Goal: Task Accomplishment & Management: Complete application form

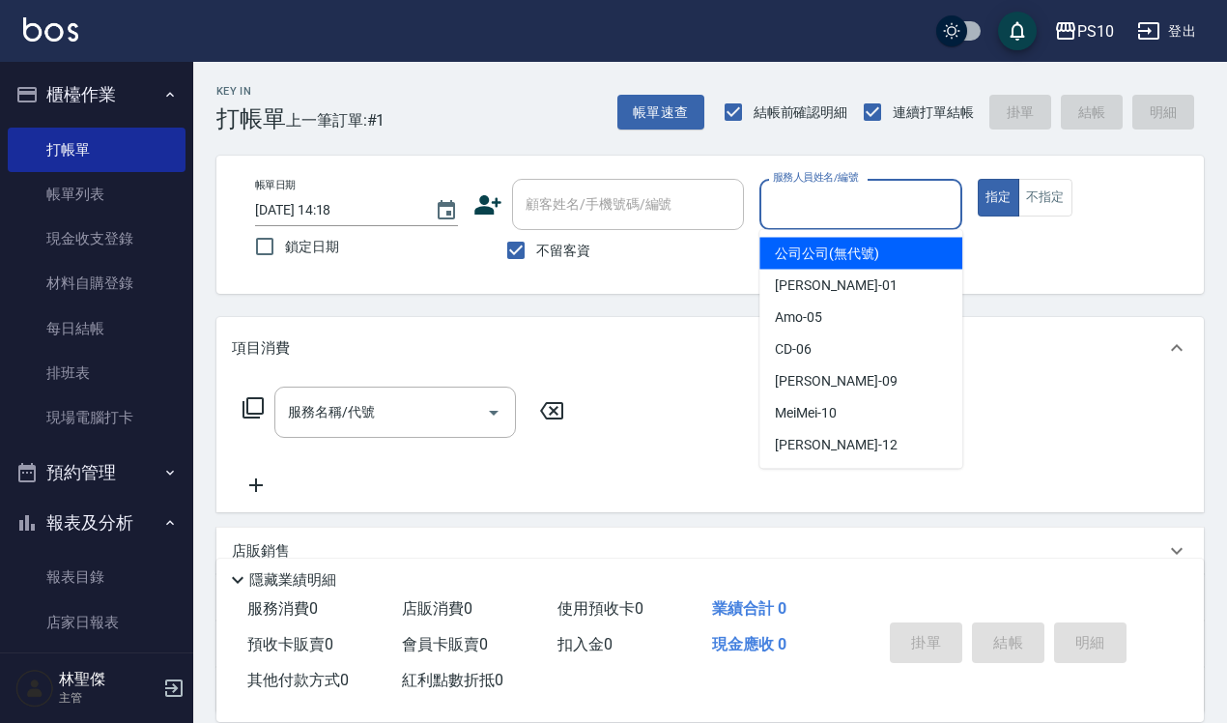
click at [896, 218] on input "服務人員姓名/編號" at bounding box center [861, 204] width 186 height 34
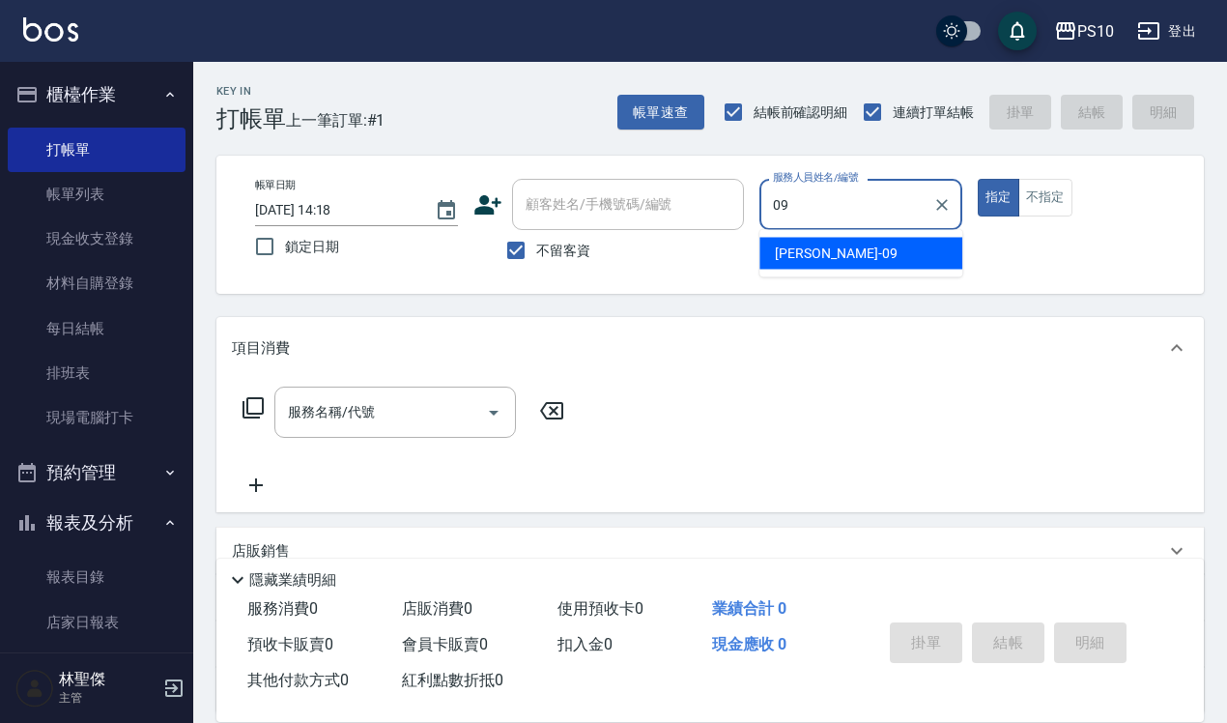
type input "[PERSON_NAME]-09"
type button "true"
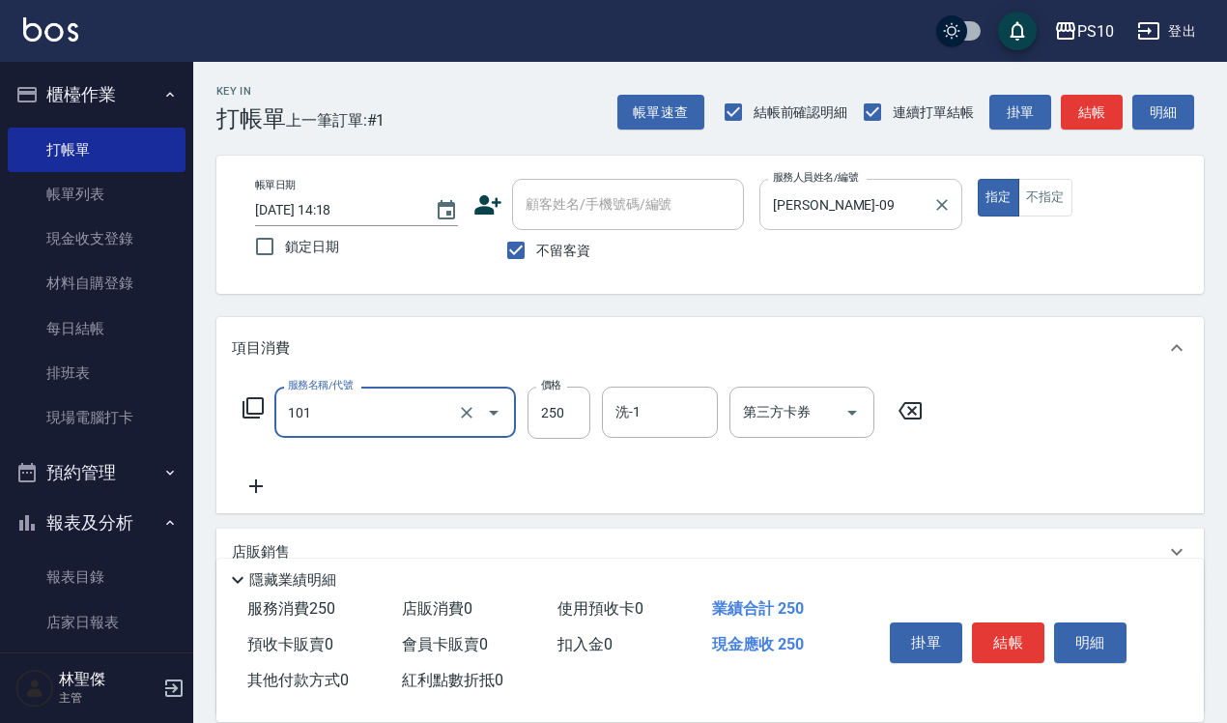
type input "洗髮(101)"
type input "280"
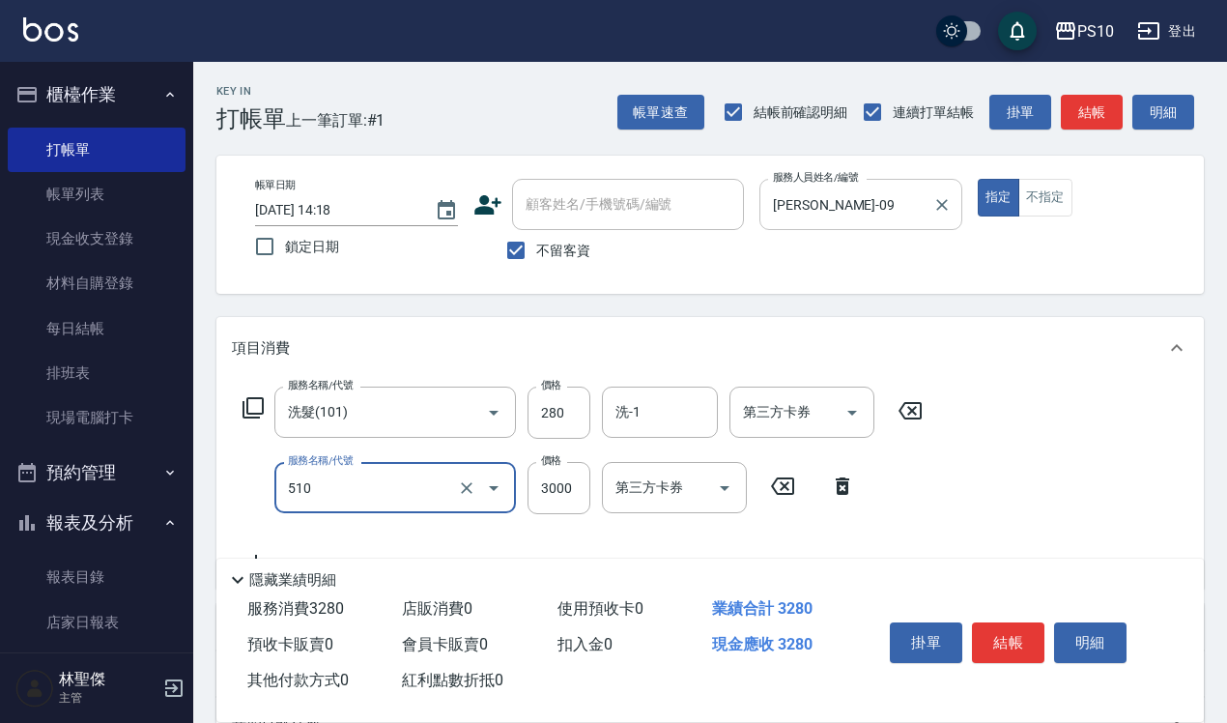
type input "離子護(510)"
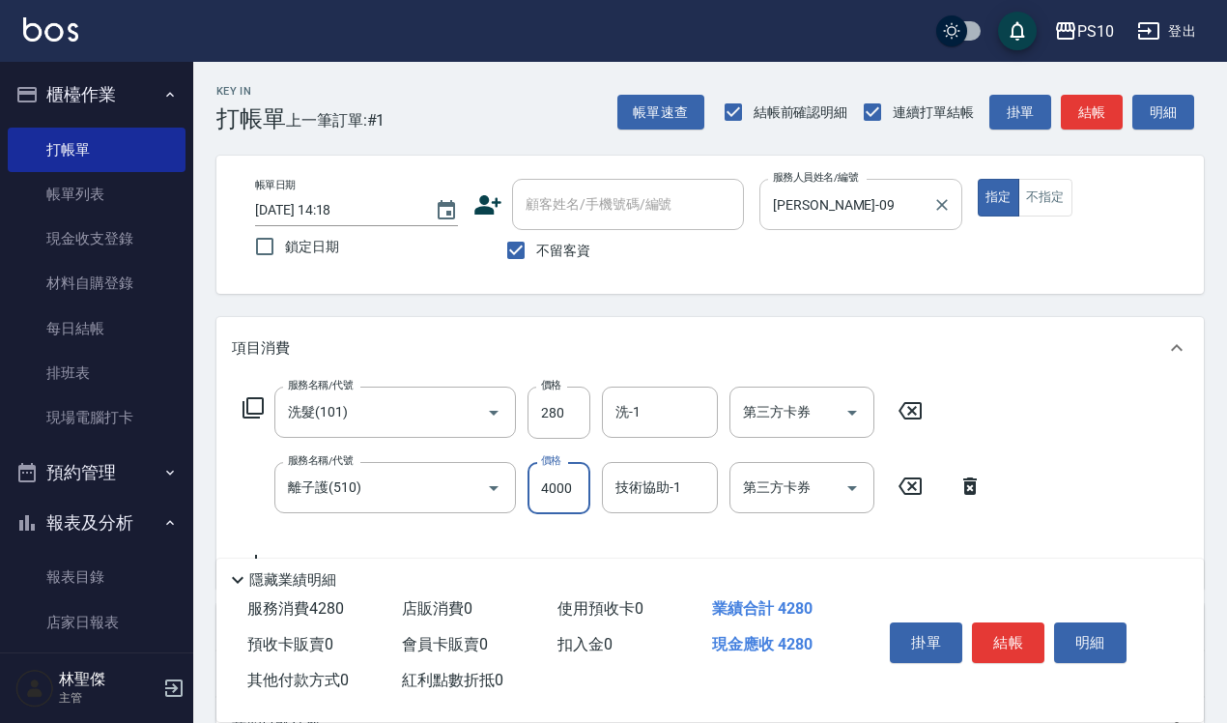
type input "4000"
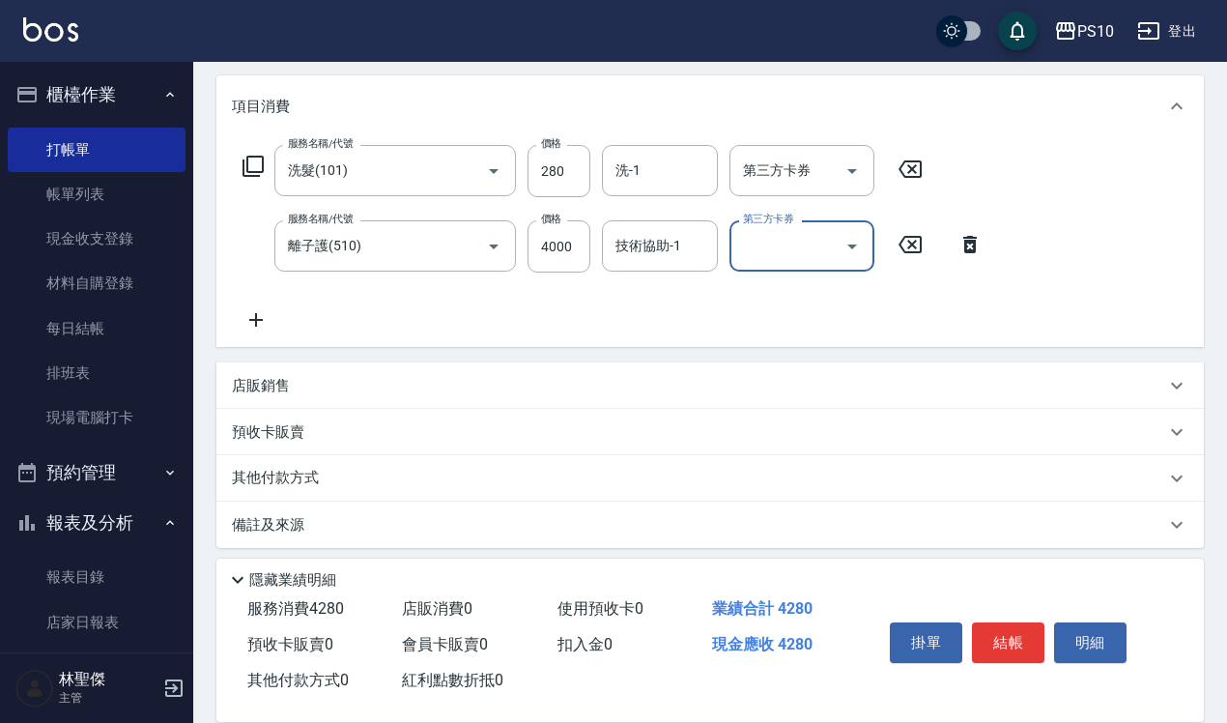
scroll to position [249, 0]
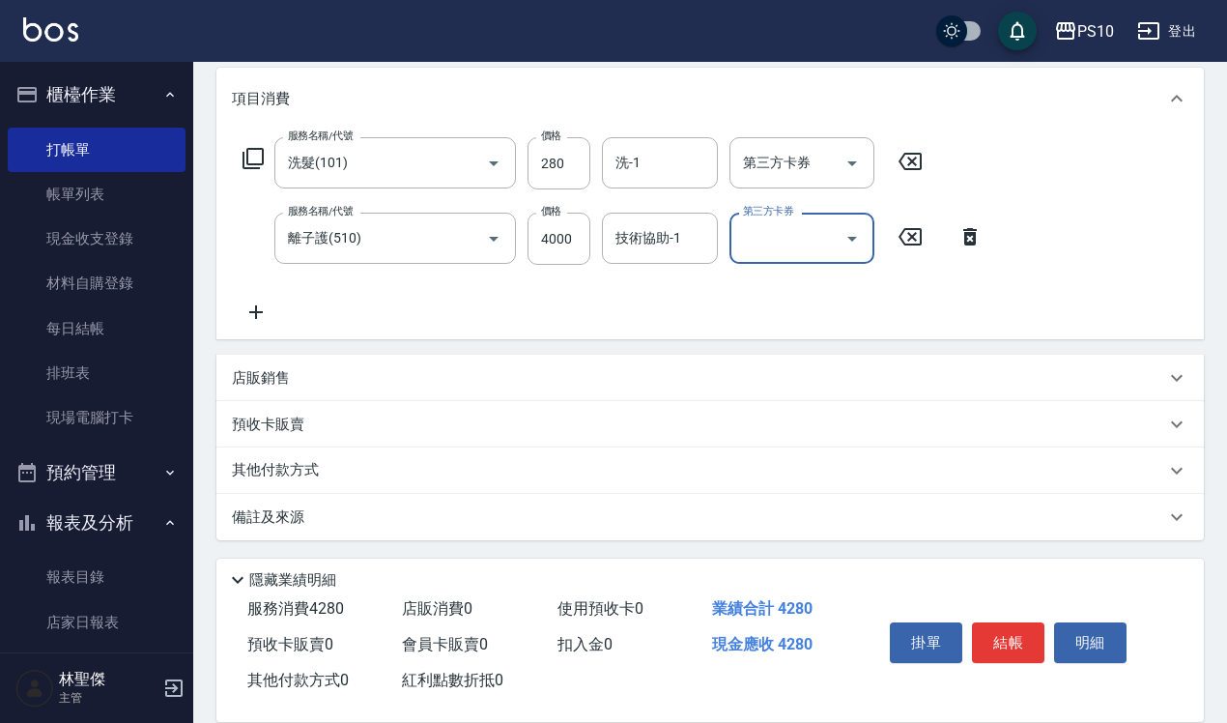
click at [362, 462] on div "其他付款方式" at bounding box center [699, 470] width 934 height 21
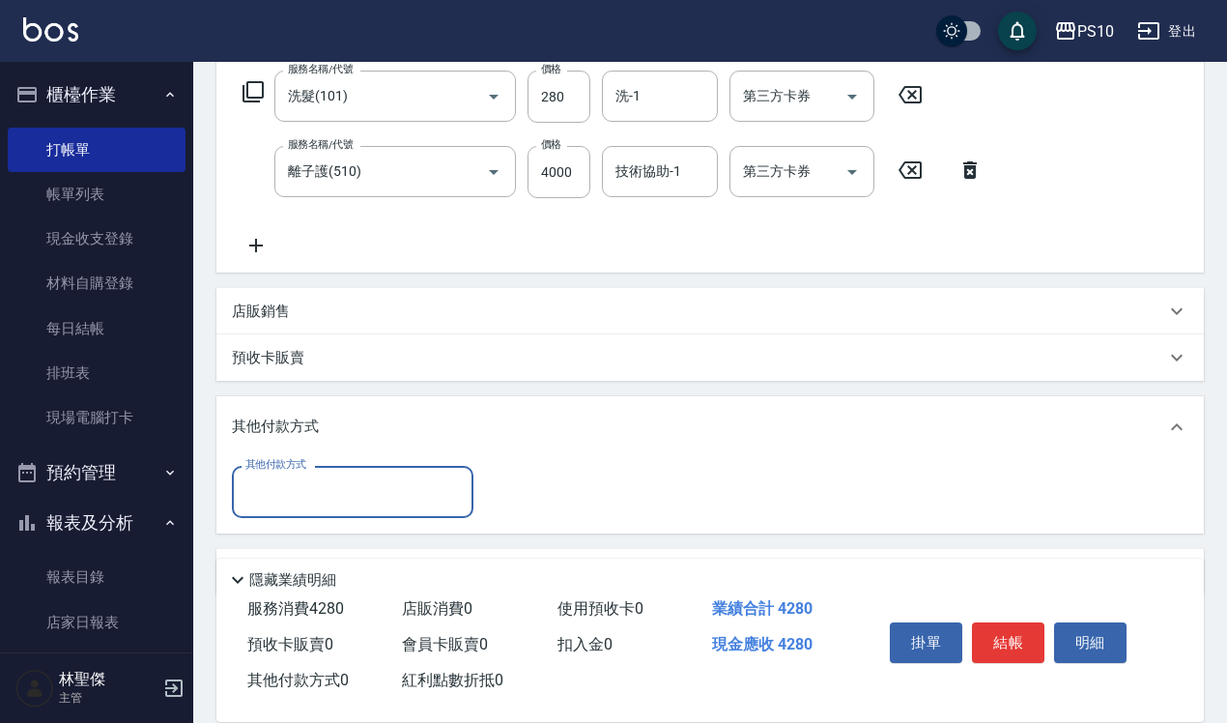
scroll to position [370, 0]
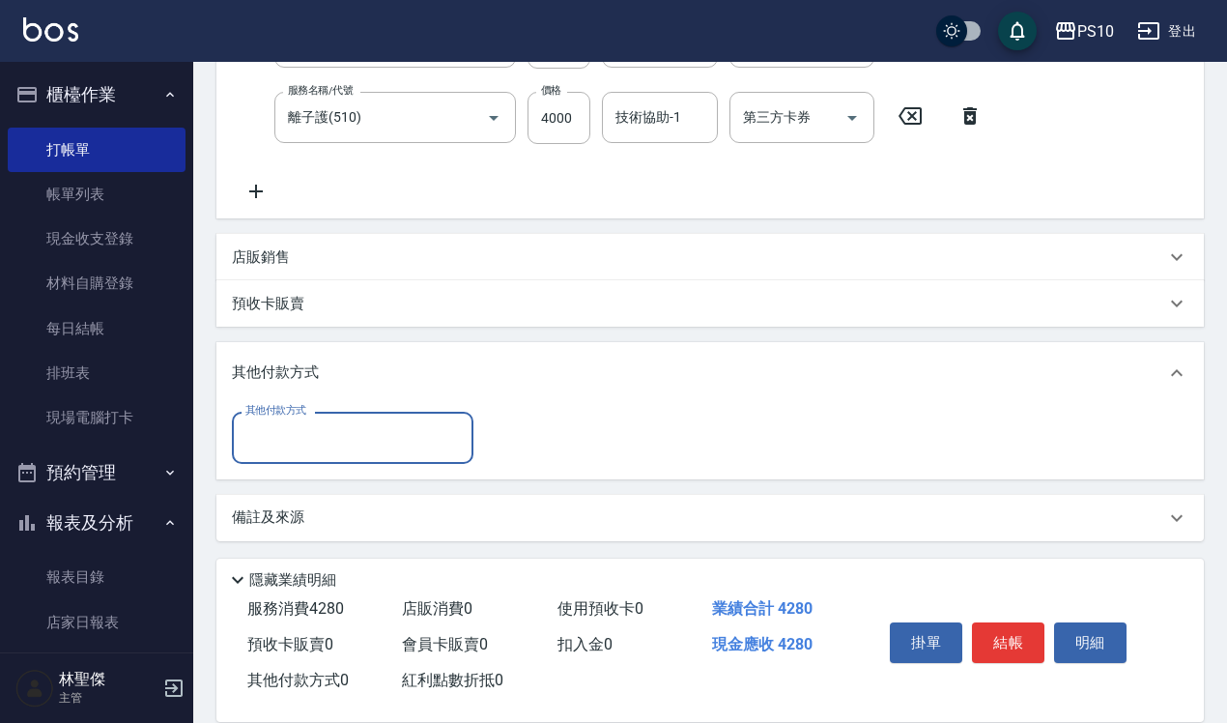
click at [307, 422] on input "其他付款方式" at bounding box center [353, 437] width 224 height 34
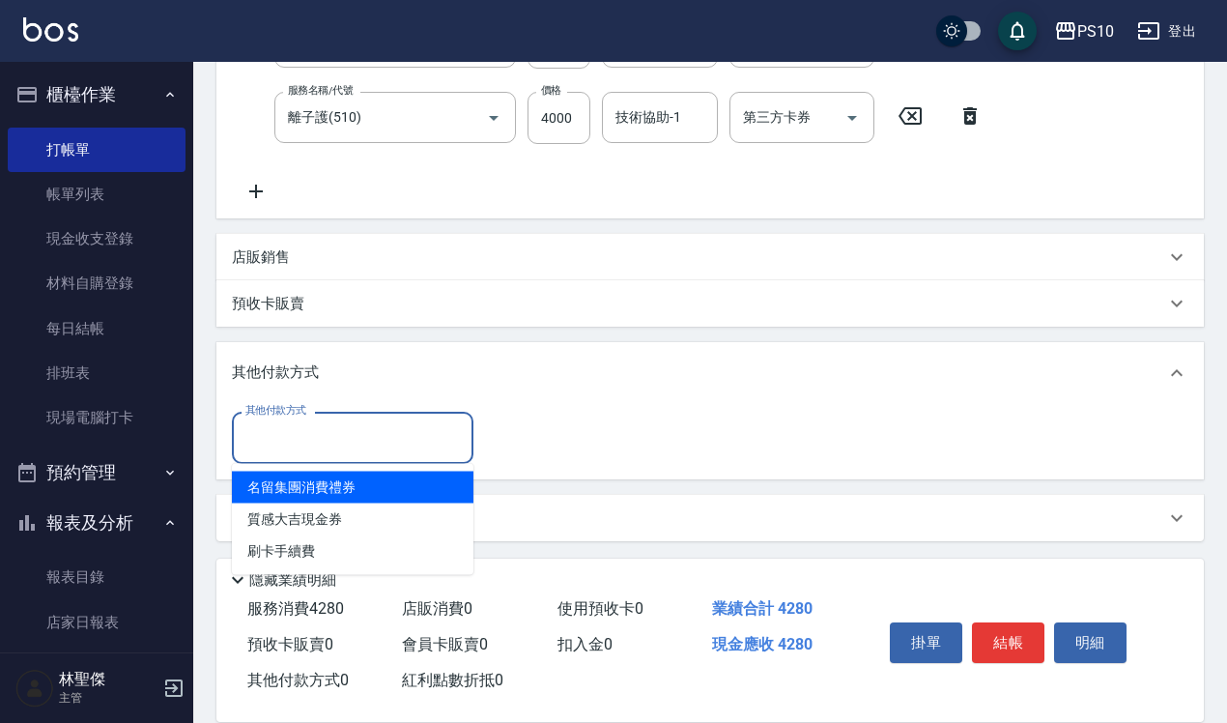
click at [311, 256] on div "店販銷售" at bounding box center [699, 257] width 934 height 20
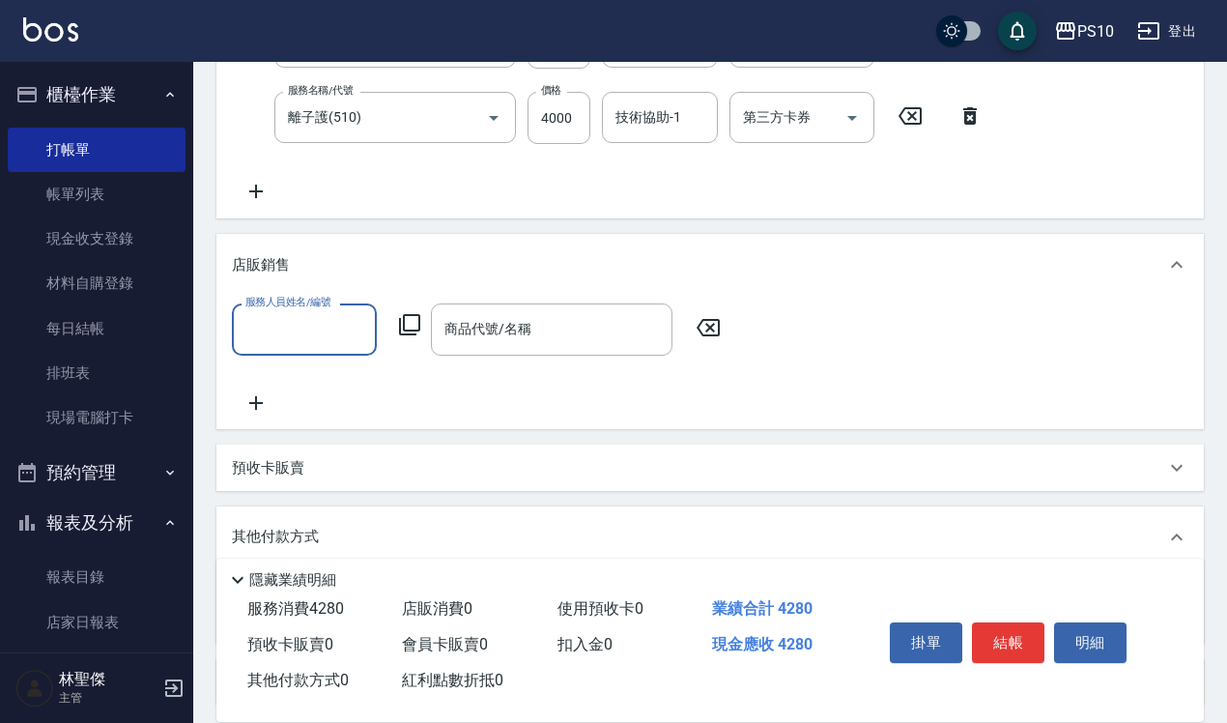
scroll to position [0, 0]
click at [322, 339] on input "服務人員姓名/編號" at bounding box center [305, 329] width 128 height 34
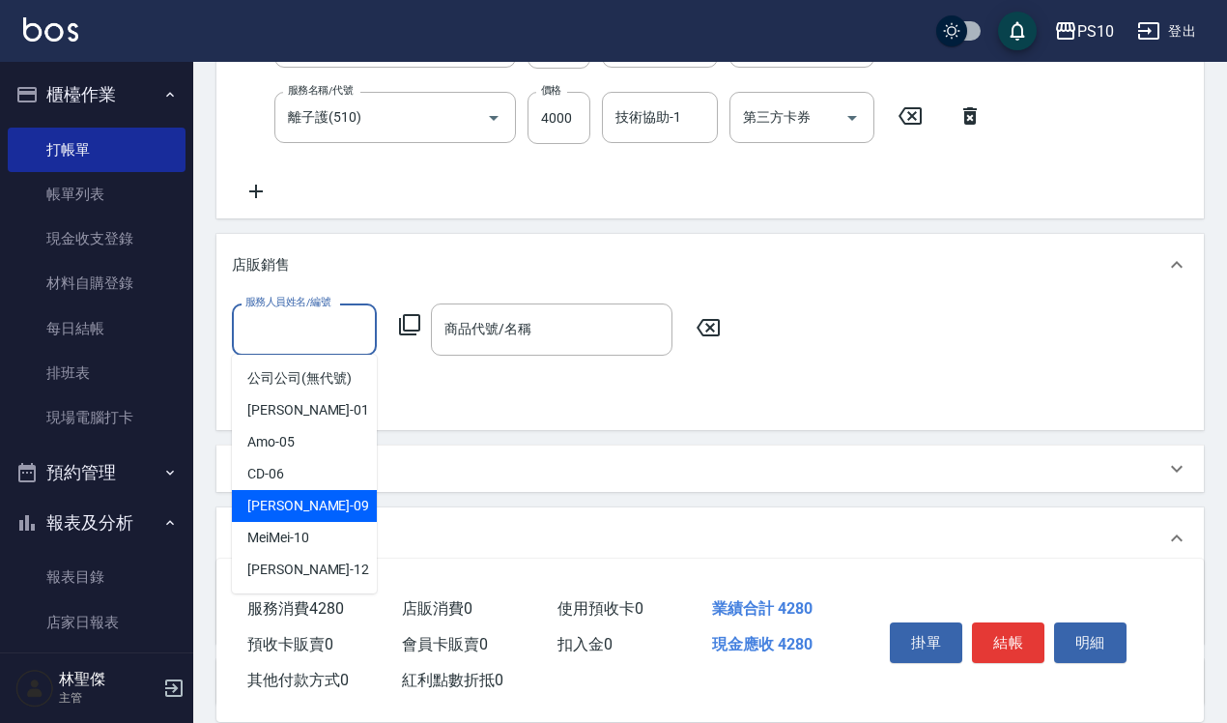
click at [310, 496] on div "[PERSON_NAME] -09" at bounding box center [304, 506] width 145 height 32
type input "[PERSON_NAME]-09"
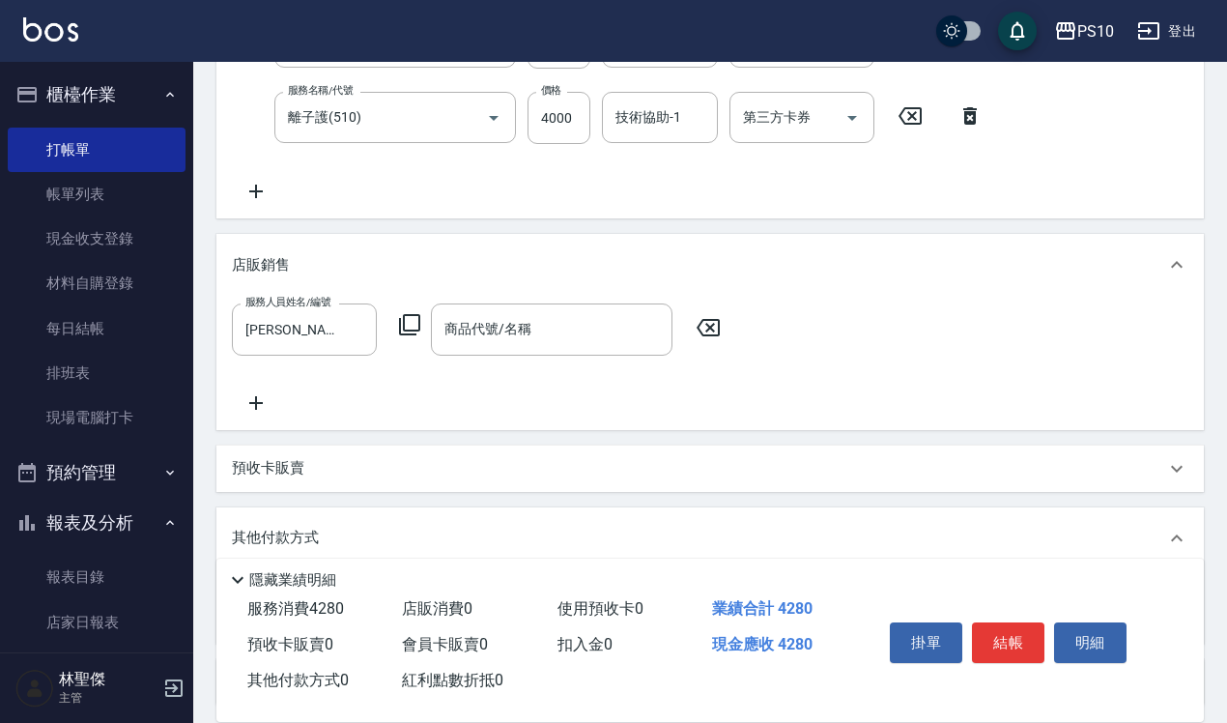
click at [417, 333] on icon at bounding box center [409, 324] width 23 height 23
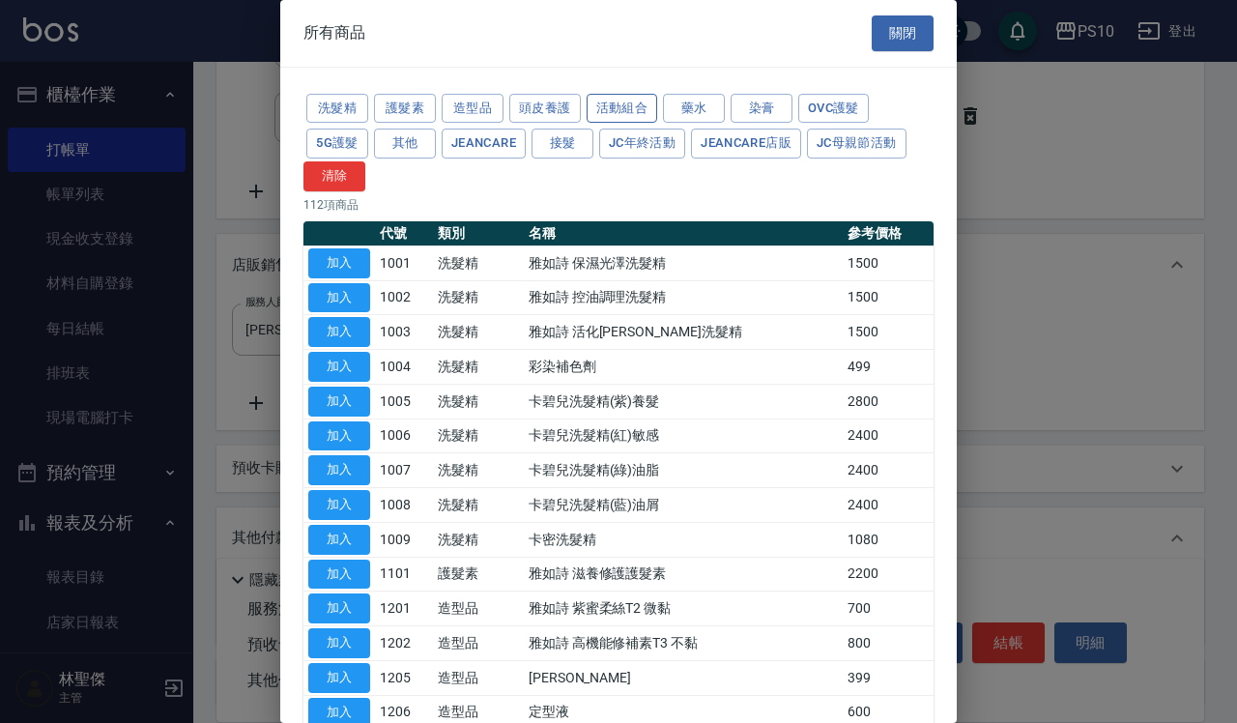
click at [611, 113] on button "活動組合" at bounding box center [623, 109] width 72 height 30
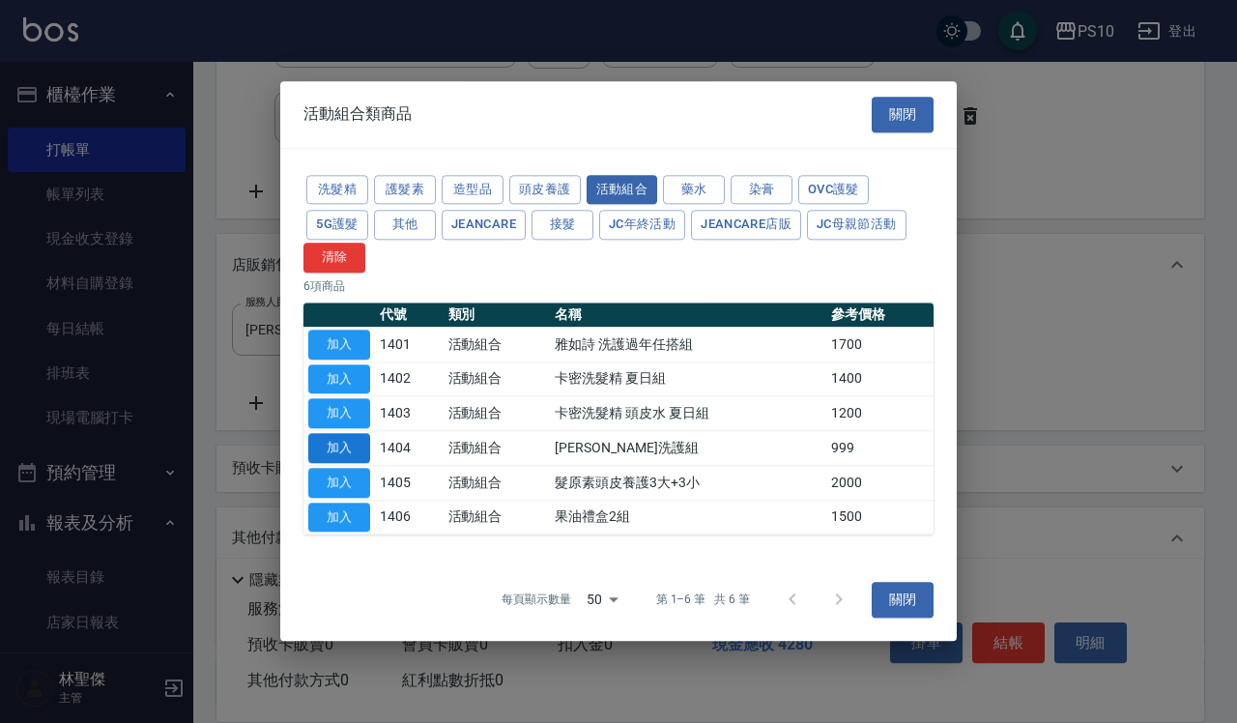
click at [349, 442] on button "加入" at bounding box center [339, 448] width 62 height 30
type input "[PERSON_NAME]洗護組"
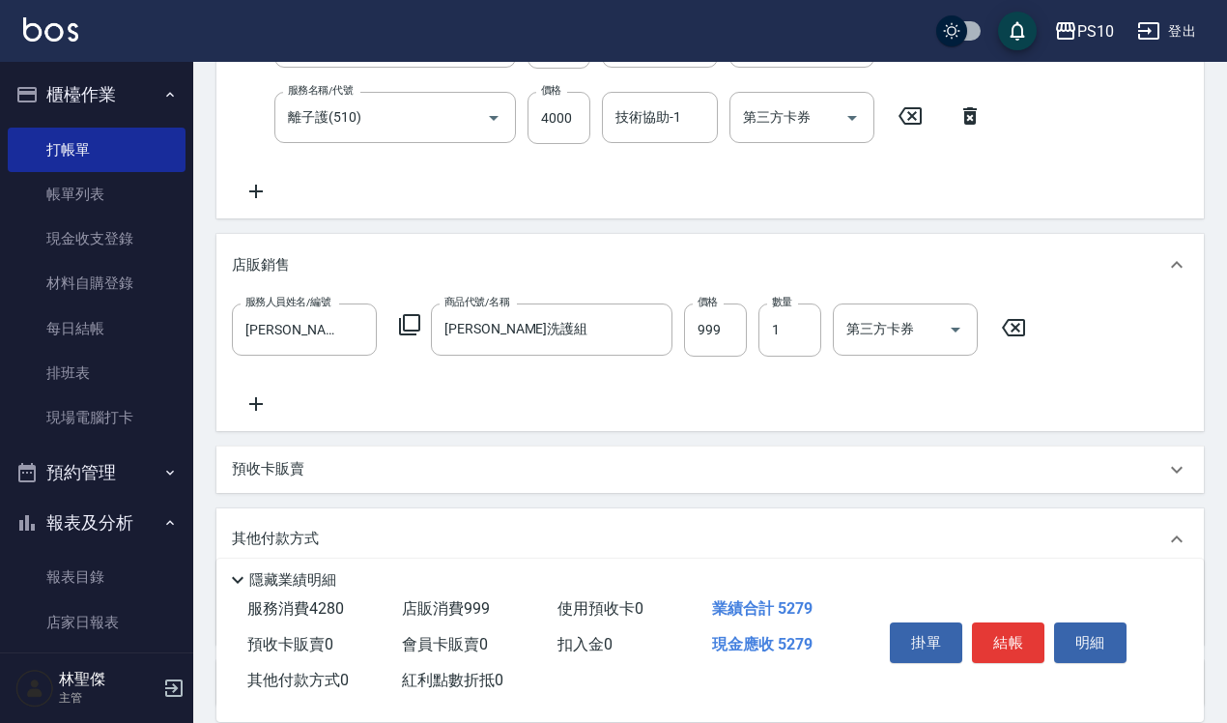
scroll to position [491, 0]
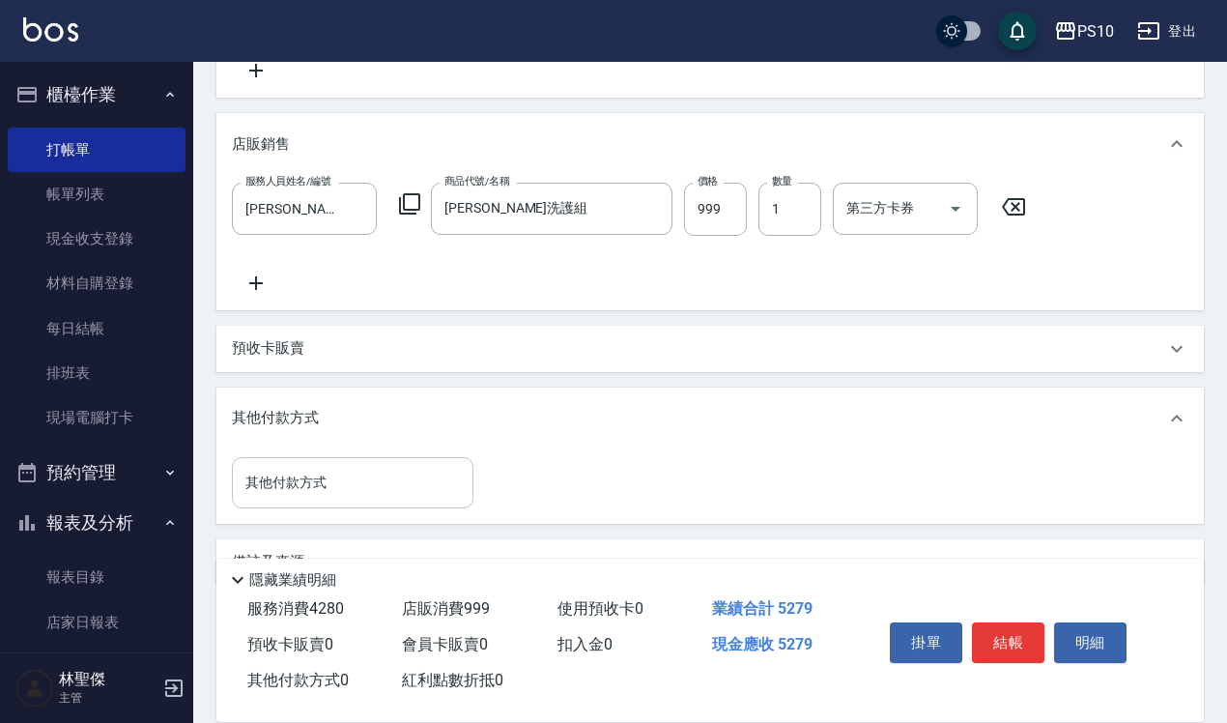
click at [327, 470] on input "其他付款方式" at bounding box center [353, 483] width 224 height 34
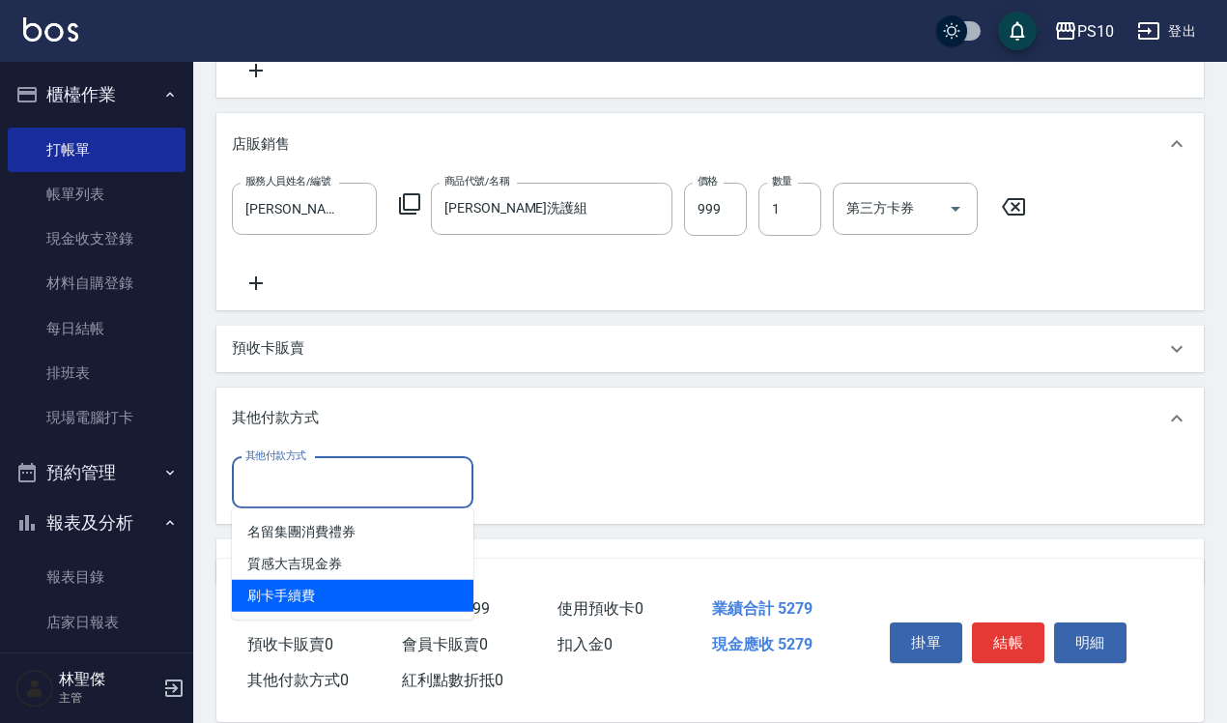
click at [325, 588] on span "刷卡手續費" at bounding box center [353, 596] width 242 height 32
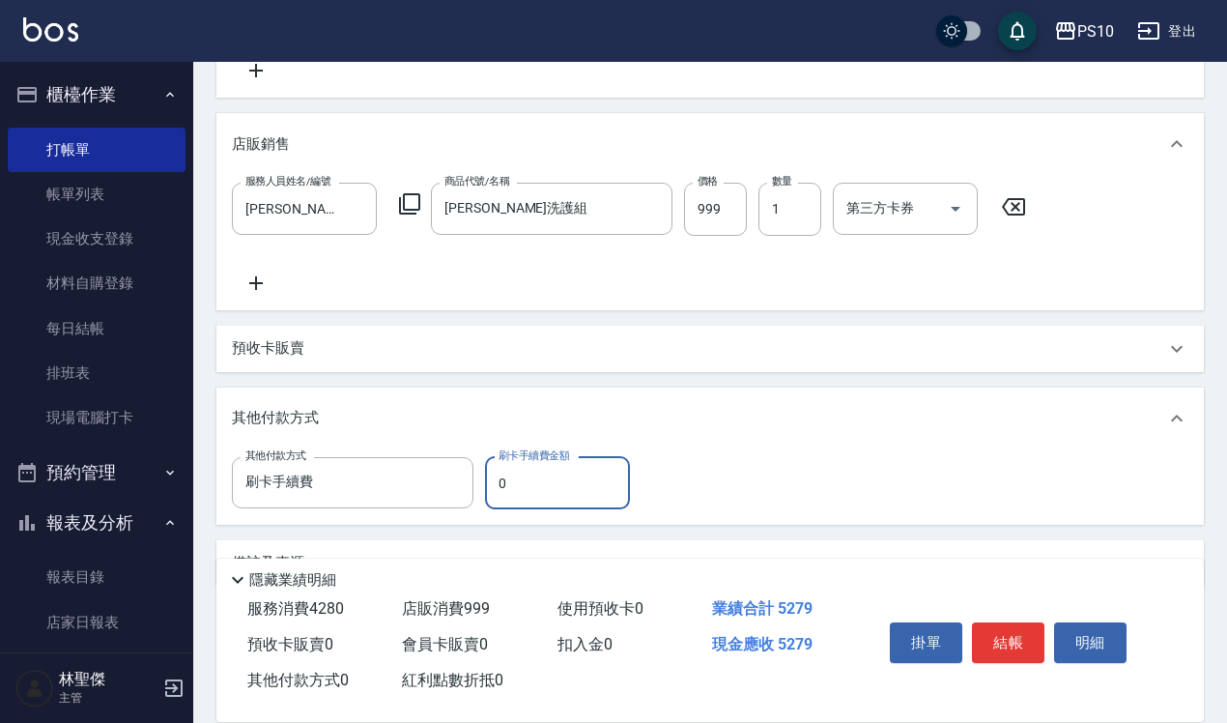
type input "刷卡手續費"
drag, startPoint x: 538, startPoint y: 481, endPoint x: 474, endPoint y: 514, distance: 72.6
click at [474, 514] on div "其他付款方式 刷卡手續費 其他付款方式 刷卡手續費金額 0 刷卡手續費金額" at bounding box center [710, 486] width 988 height 75
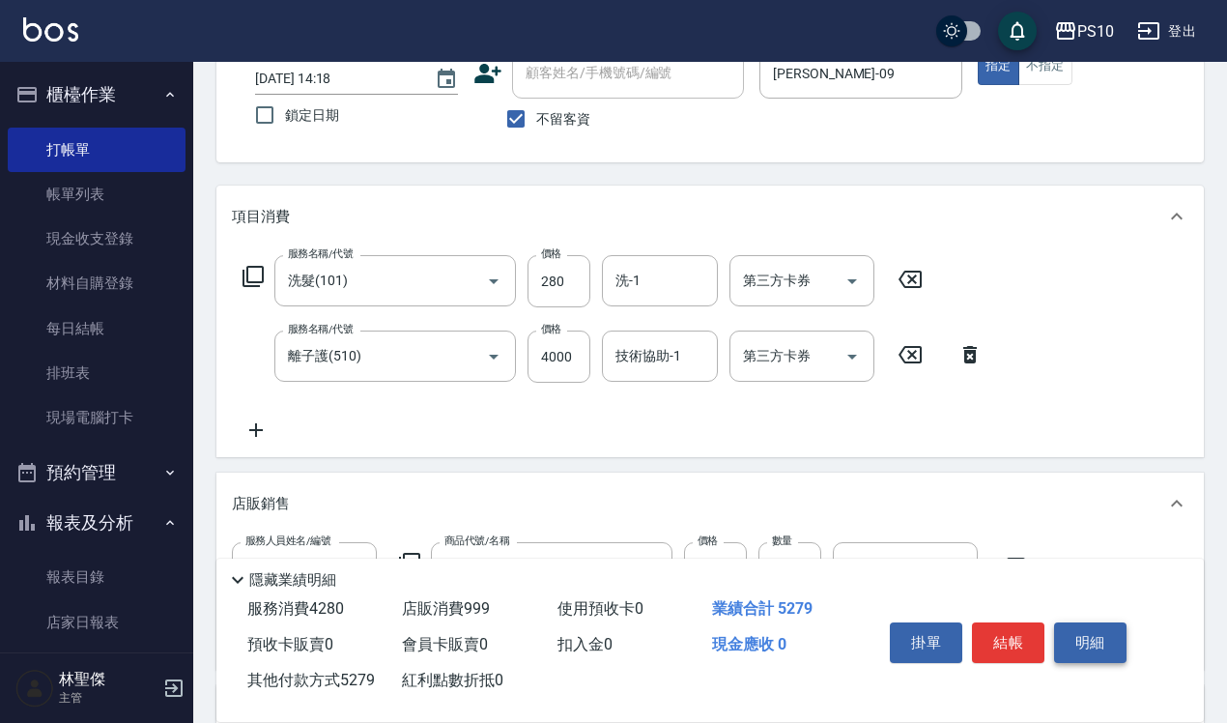
scroll to position [129, 0]
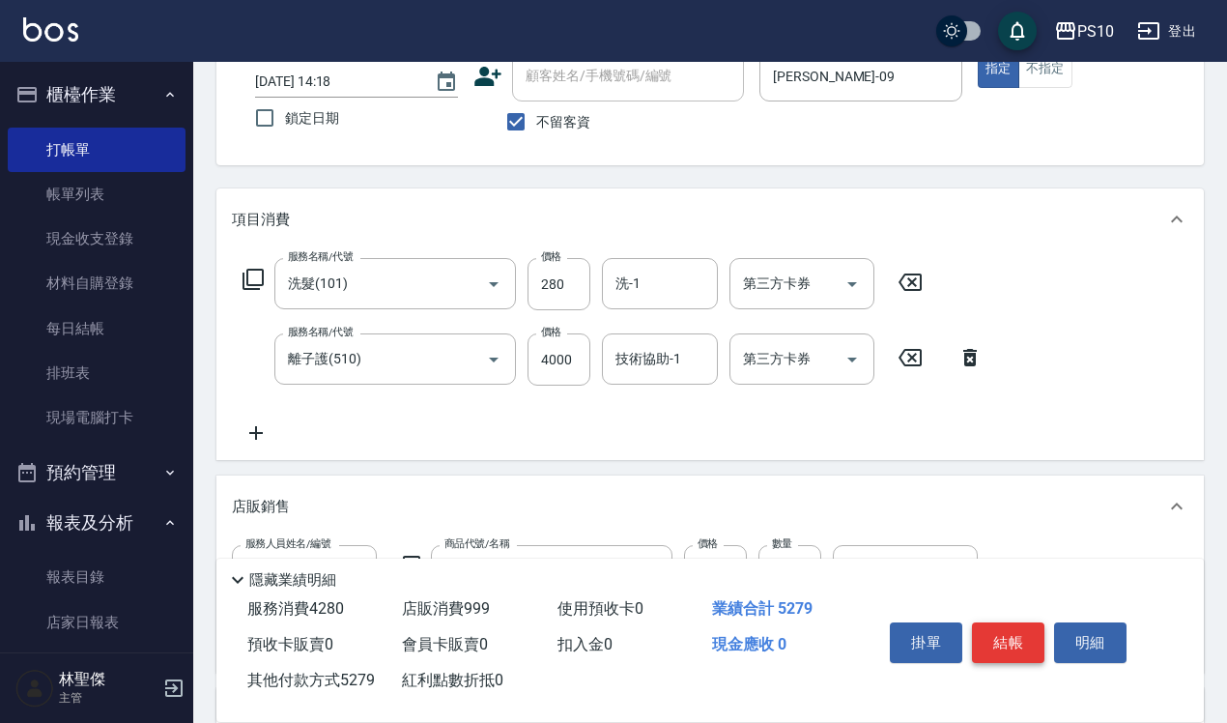
type input "5279"
click at [1030, 622] on button "結帳" at bounding box center [1008, 642] width 72 height 41
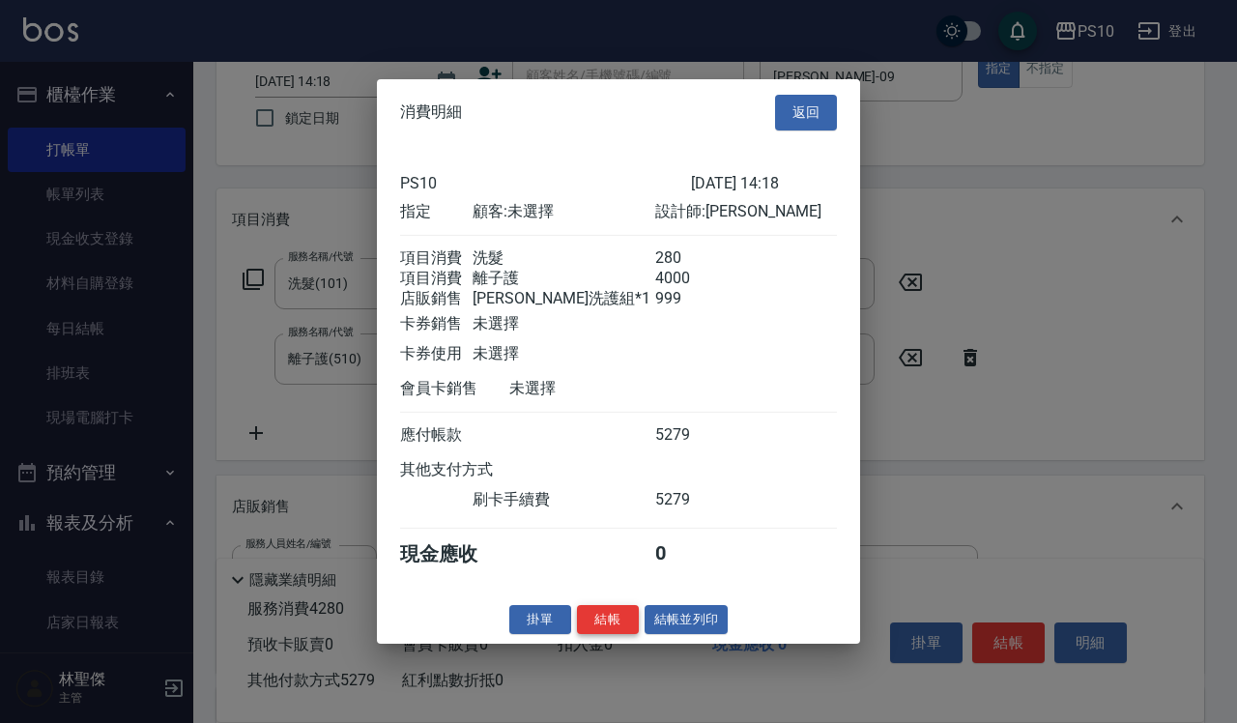
click at [611, 634] on button "結帳" at bounding box center [608, 619] width 62 height 30
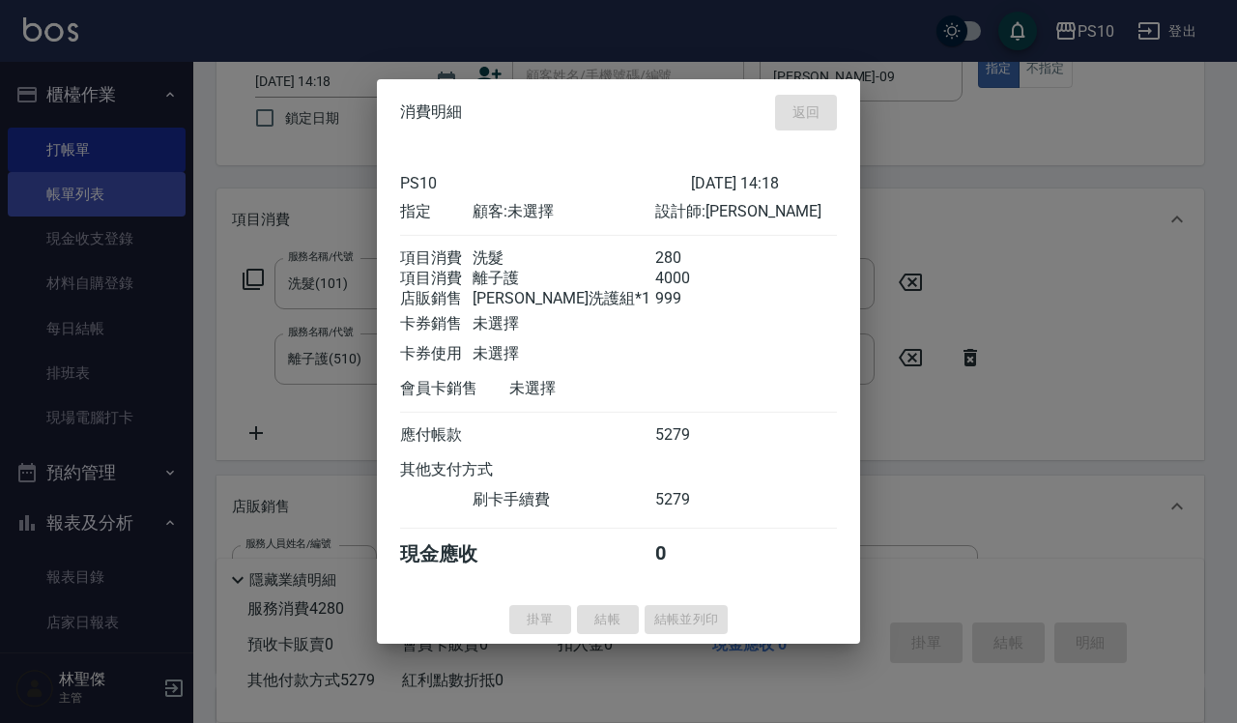
type input "[DATE] 15:45"
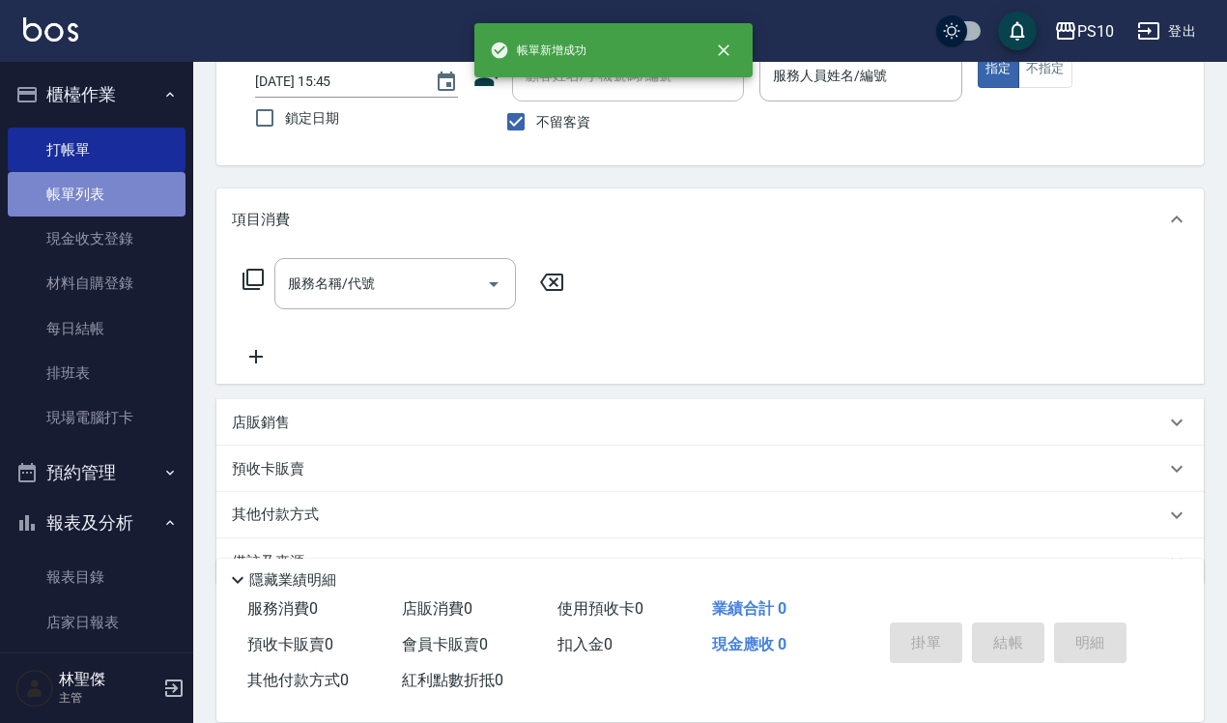
click at [117, 193] on link "帳單列表" at bounding box center [97, 194] width 178 height 44
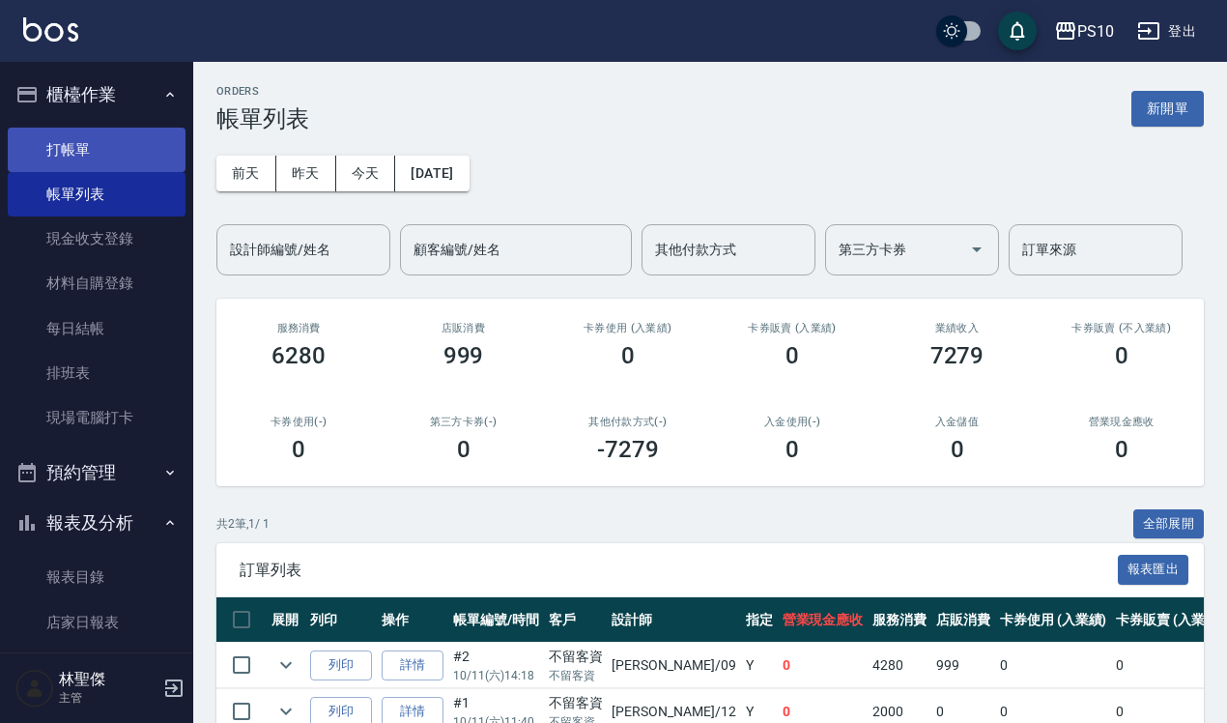
click at [98, 147] on link "打帳單" at bounding box center [97, 150] width 178 height 44
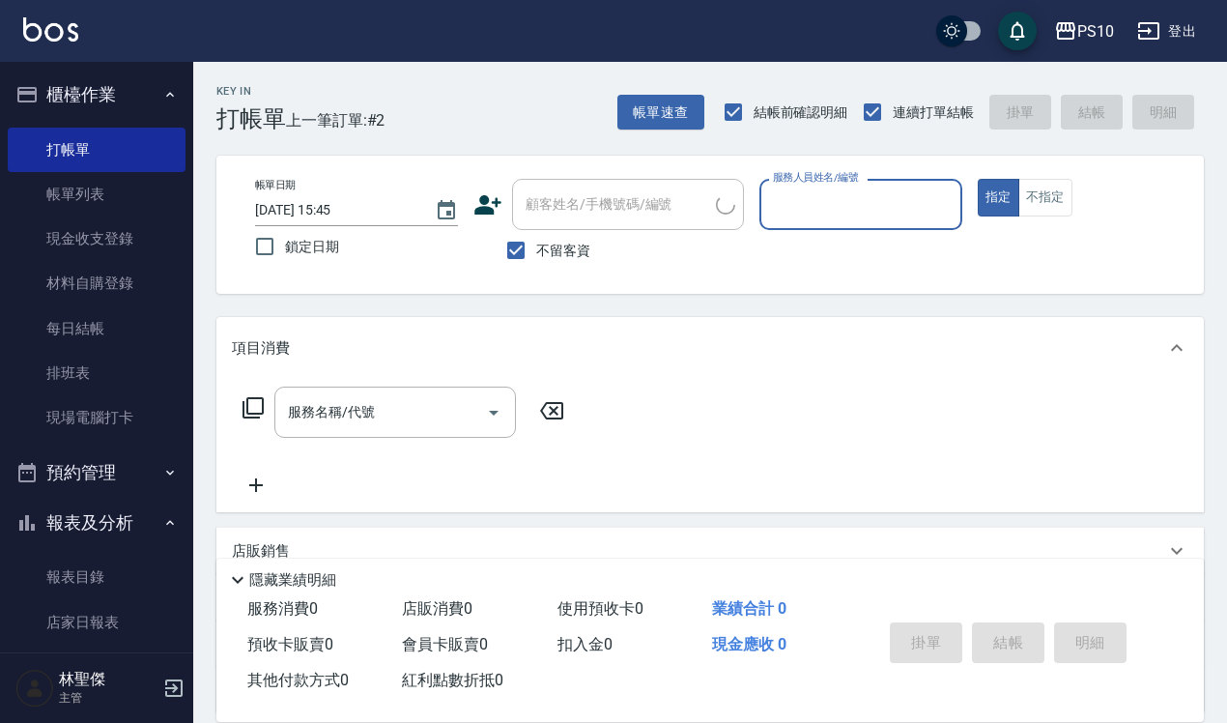
click at [791, 195] on input "服務人員姓名/編號" at bounding box center [861, 204] width 186 height 34
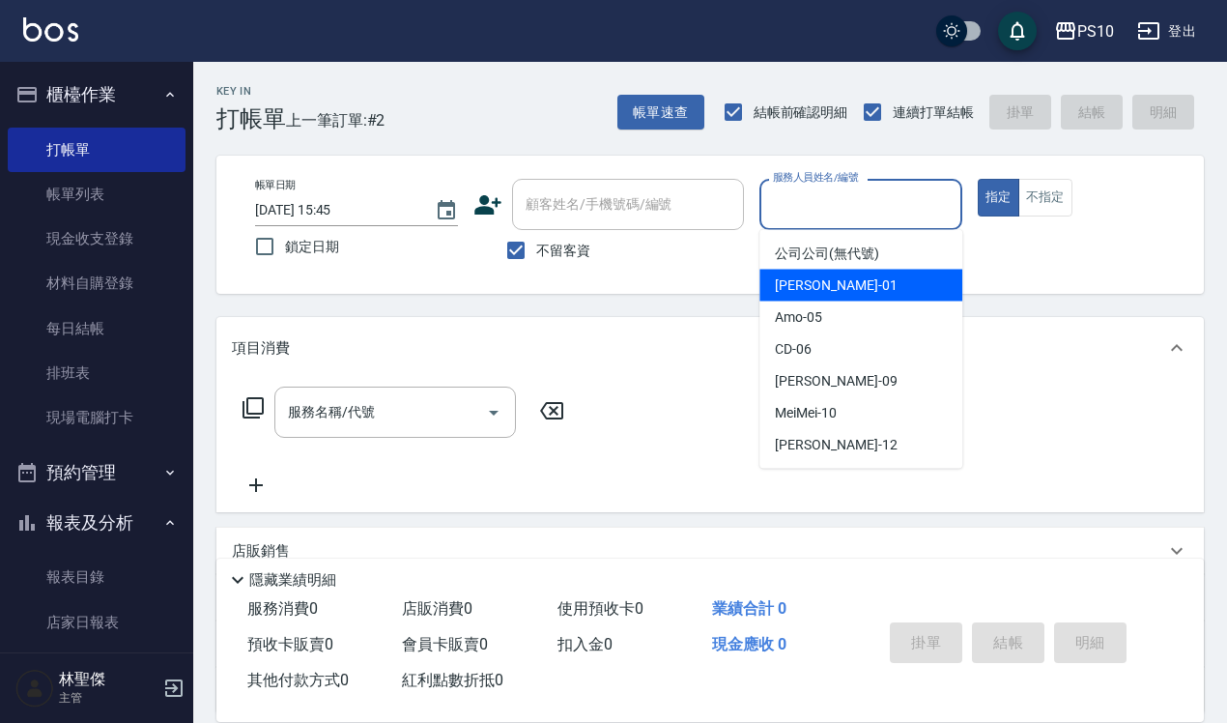
click at [813, 273] on div "[PERSON_NAME] -01" at bounding box center [861, 286] width 203 height 32
type input "[PERSON_NAME]-01"
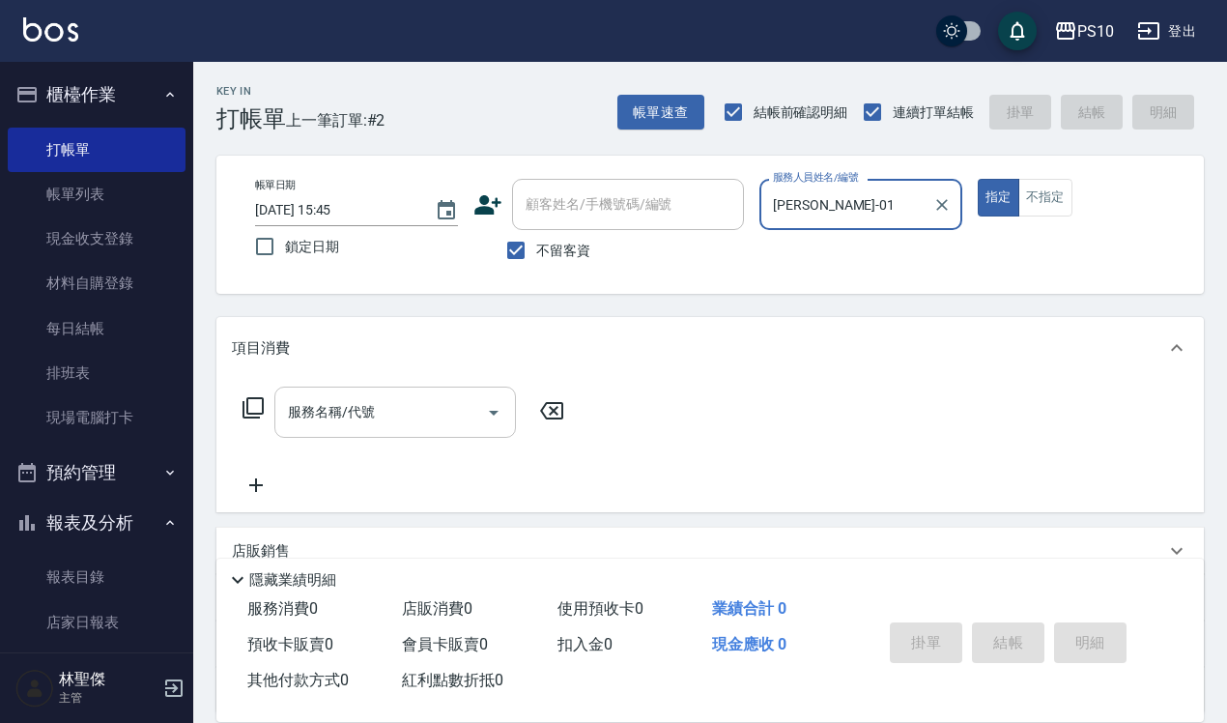
click at [406, 404] on input "服務名稱/代號" at bounding box center [380, 412] width 195 height 34
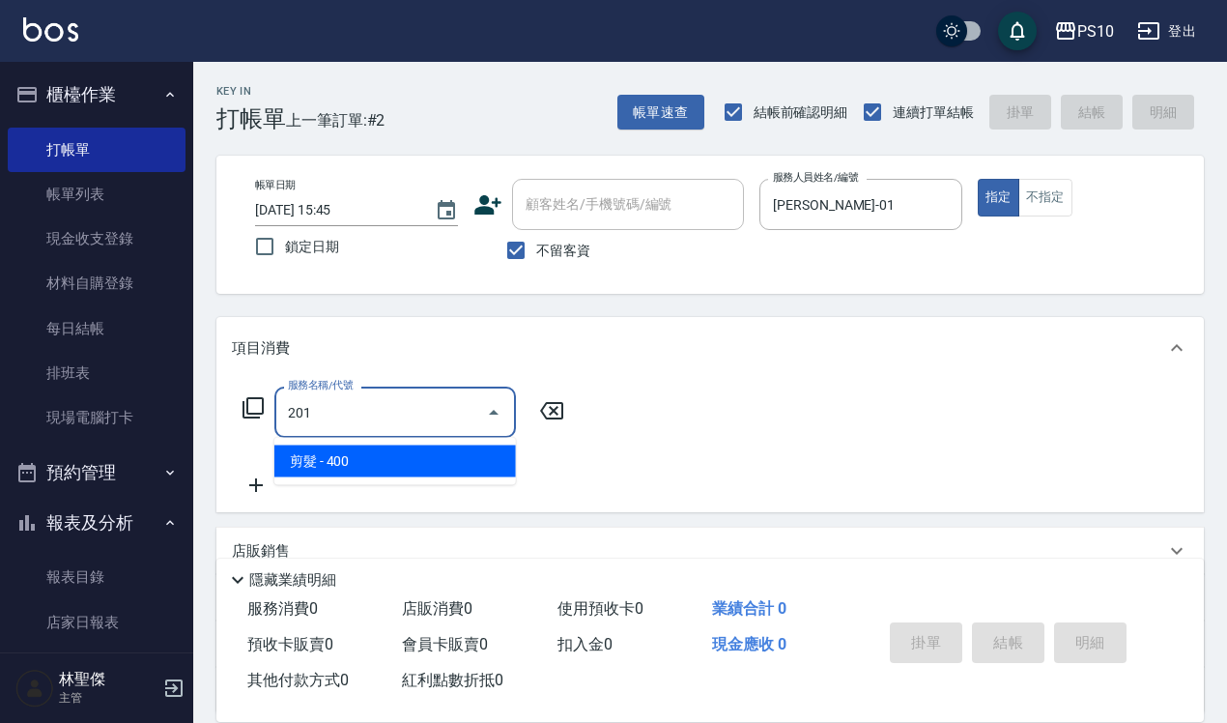
type input "剪髮(201)"
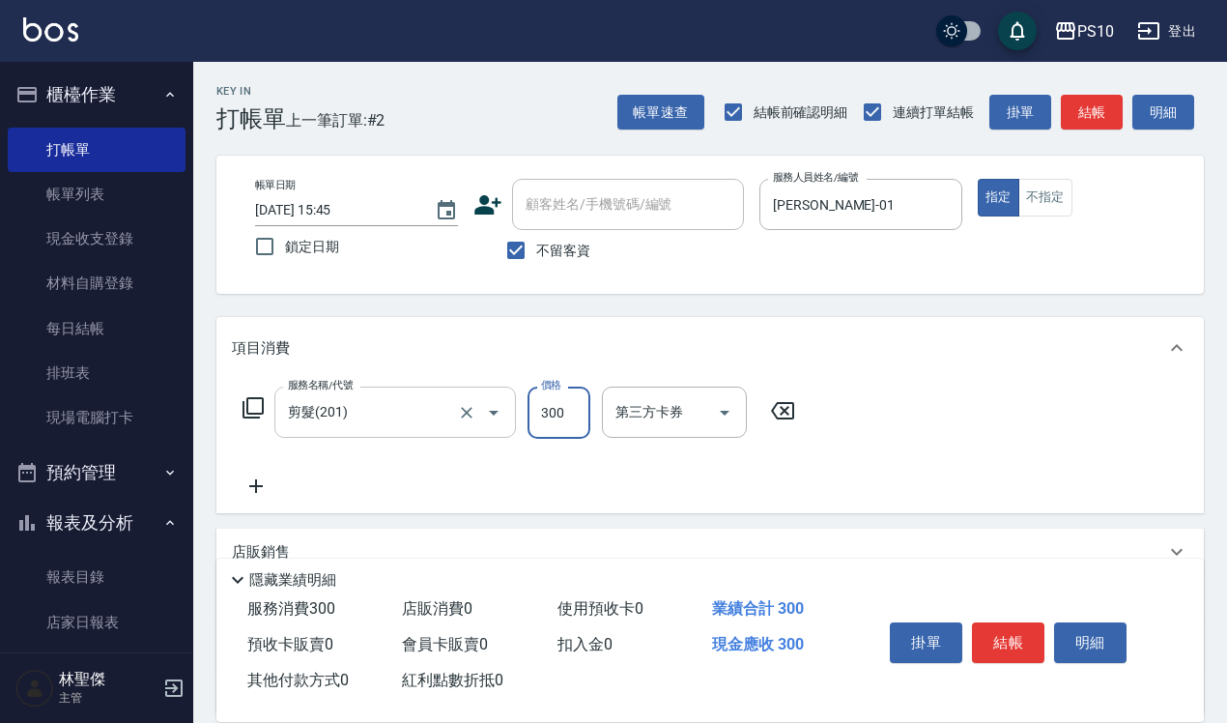
type input "300"
click at [1045, 216] on button "不指定" at bounding box center [1046, 198] width 54 height 38
click at [1022, 639] on button "結帳" at bounding box center [1008, 642] width 72 height 41
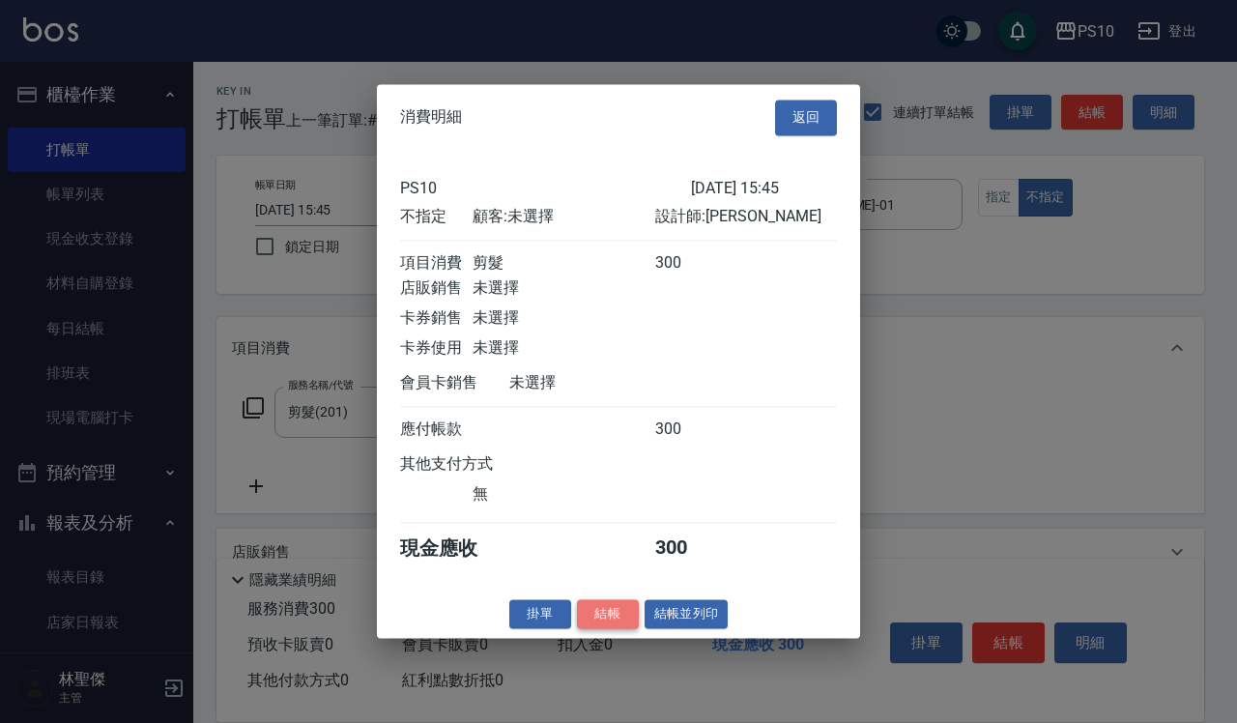
click at [600, 619] on button "結帳" at bounding box center [608, 614] width 62 height 30
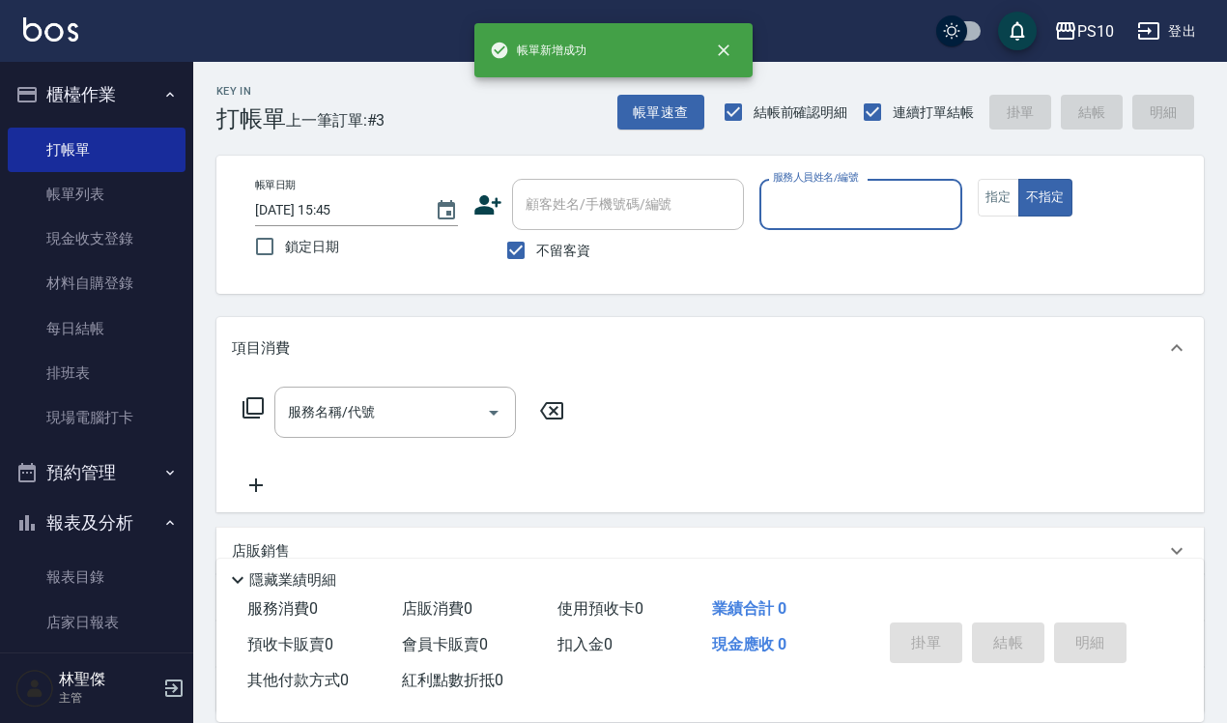
click at [847, 219] on input "服務人員姓名/編號" at bounding box center [861, 204] width 186 height 34
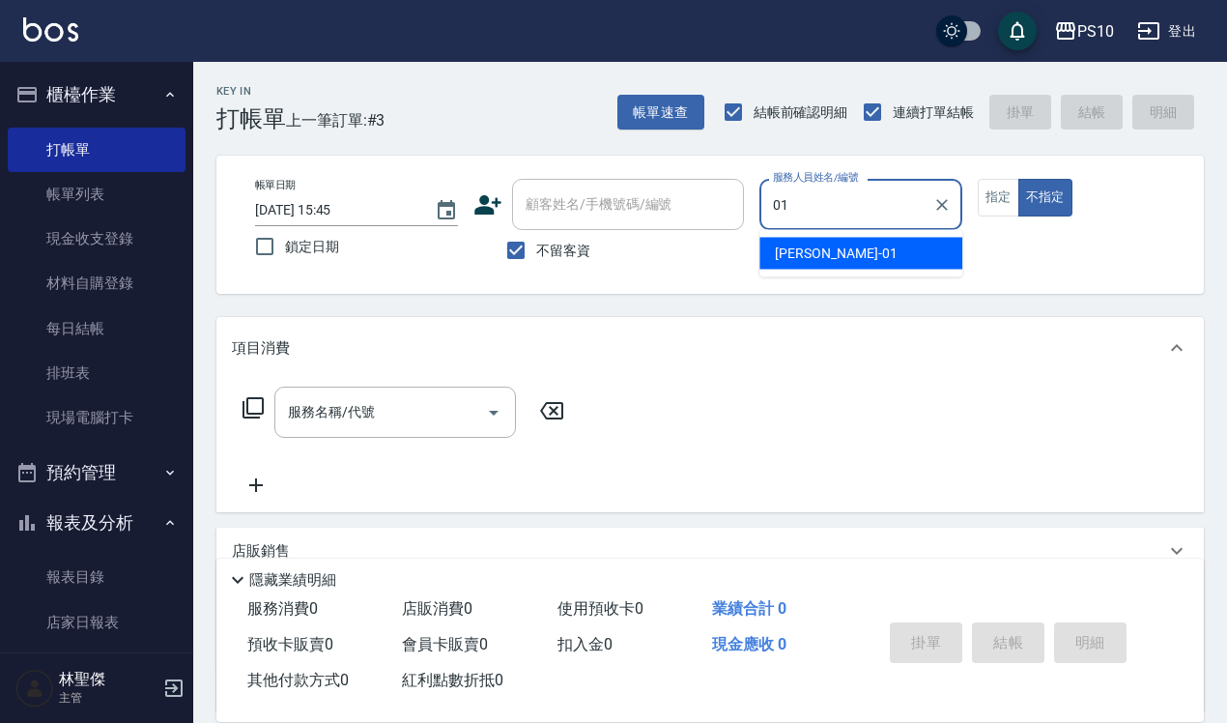
type input "[PERSON_NAME]-01"
type button "false"
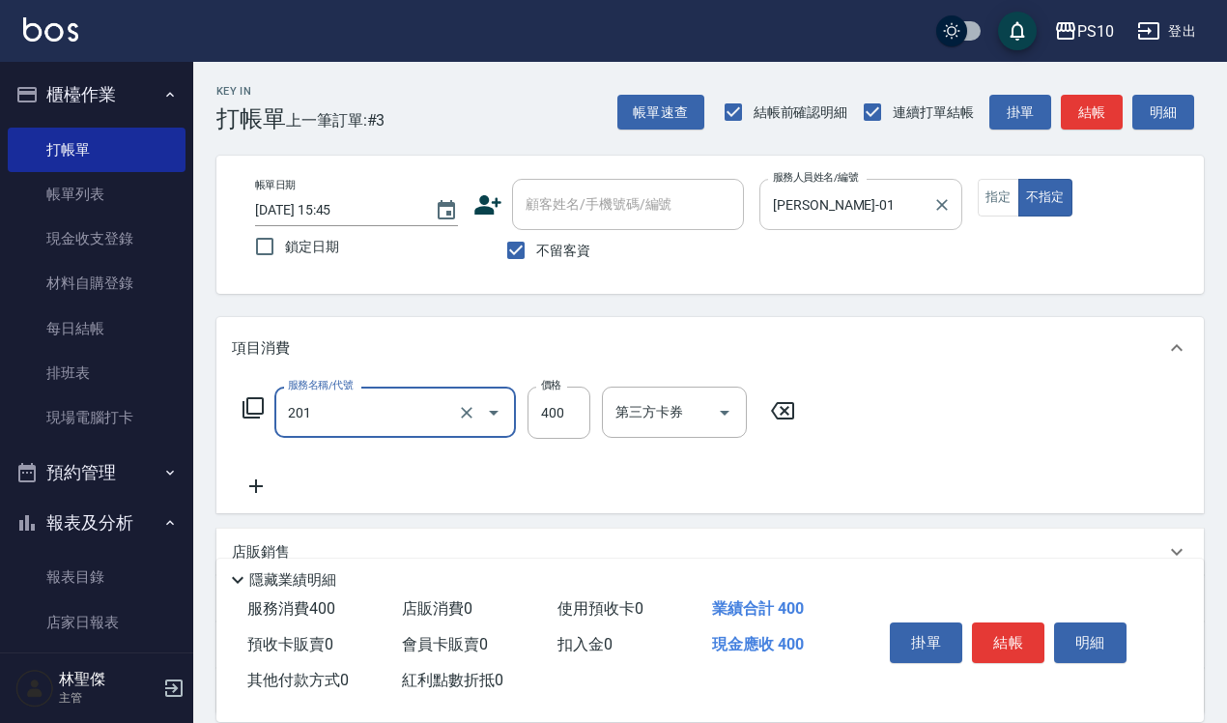
type input "剪髮(201)"
type input "350"
click at [984, 204] on button "指定" at bounding box center [999, 198] width 42 height 38
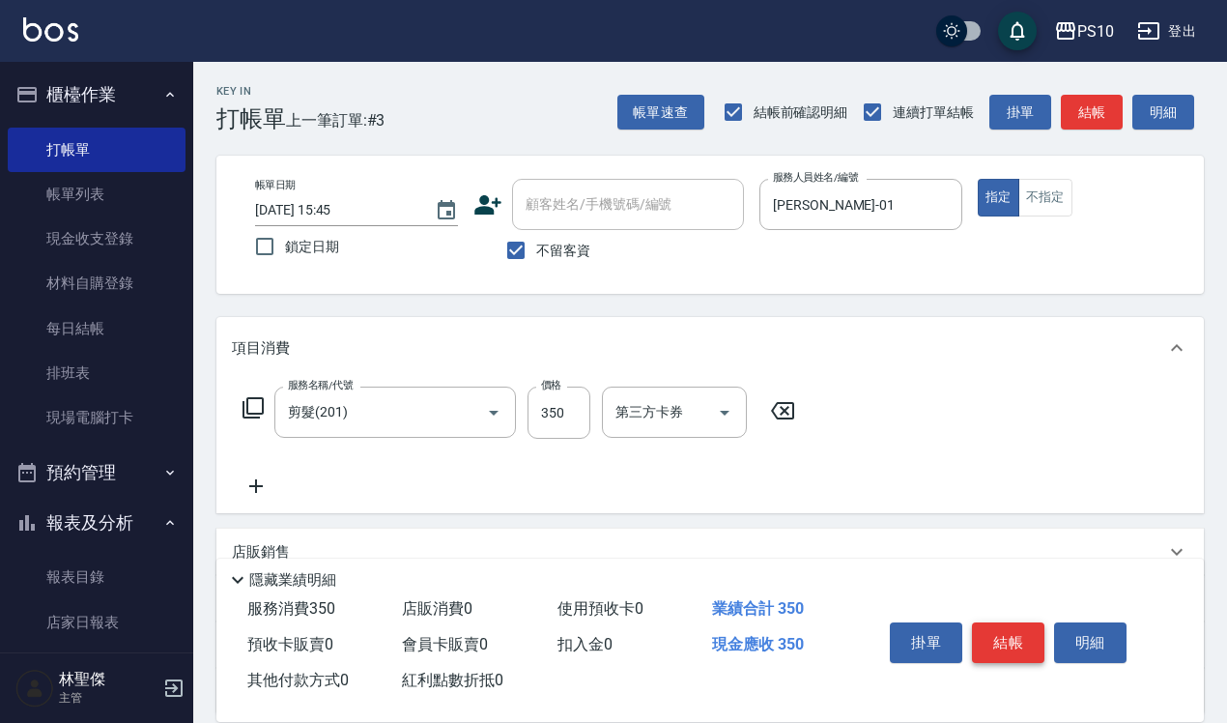
click at [1008, 630] on button "結帳" at bounding box center [1008, 642] width 72 height 41
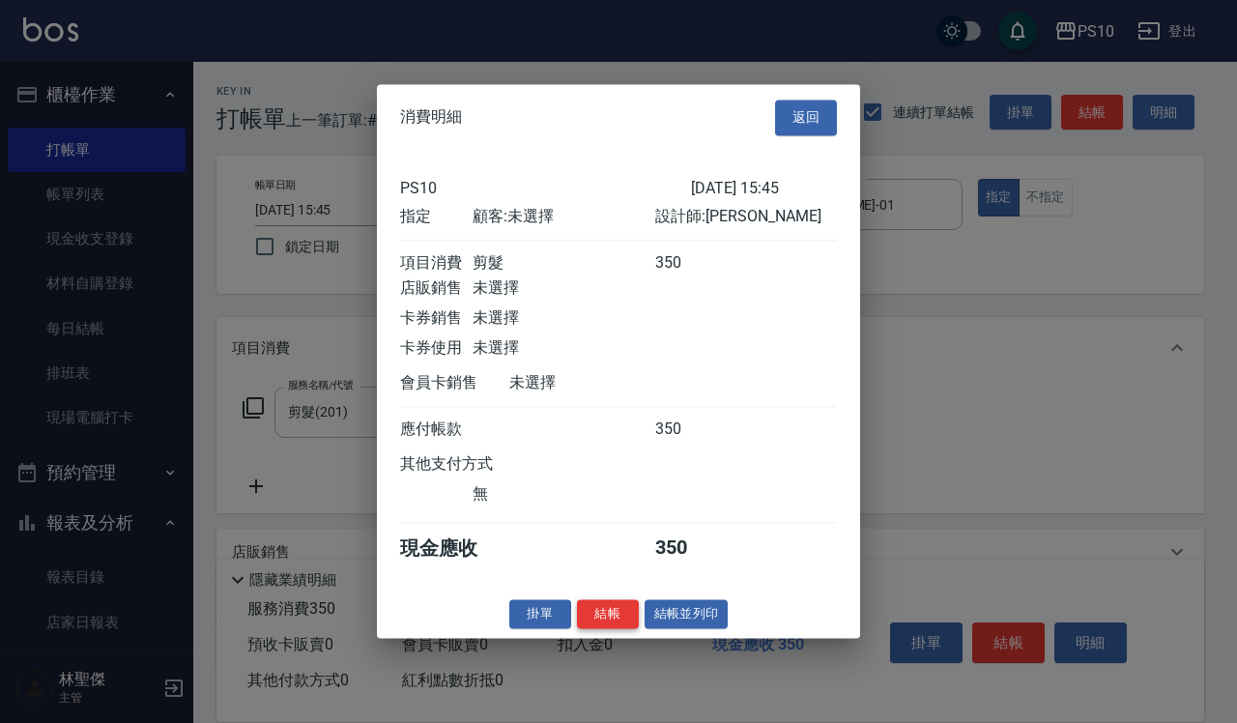
click at [616, 621] on button "結帳" at bounding box center [608, 614] width 62 height 30
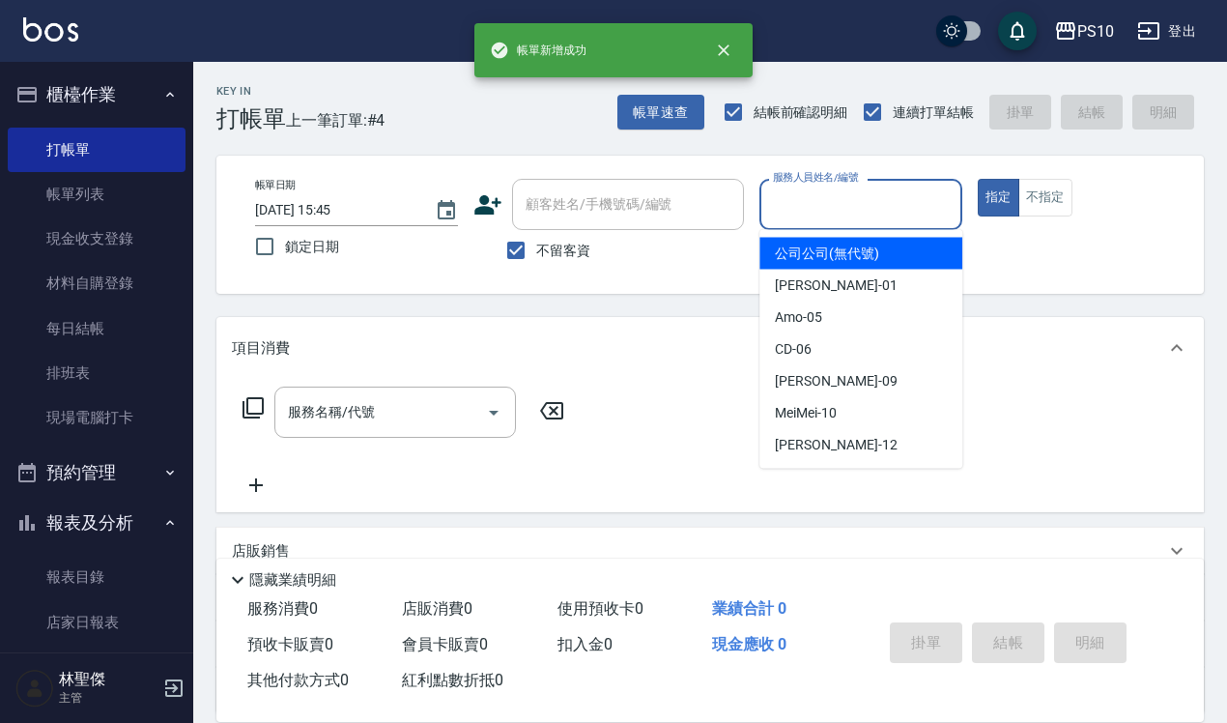
click at [877, 218] on input "服務人員姓名/編號" at bounding box center [861, 204] width 186 height 34
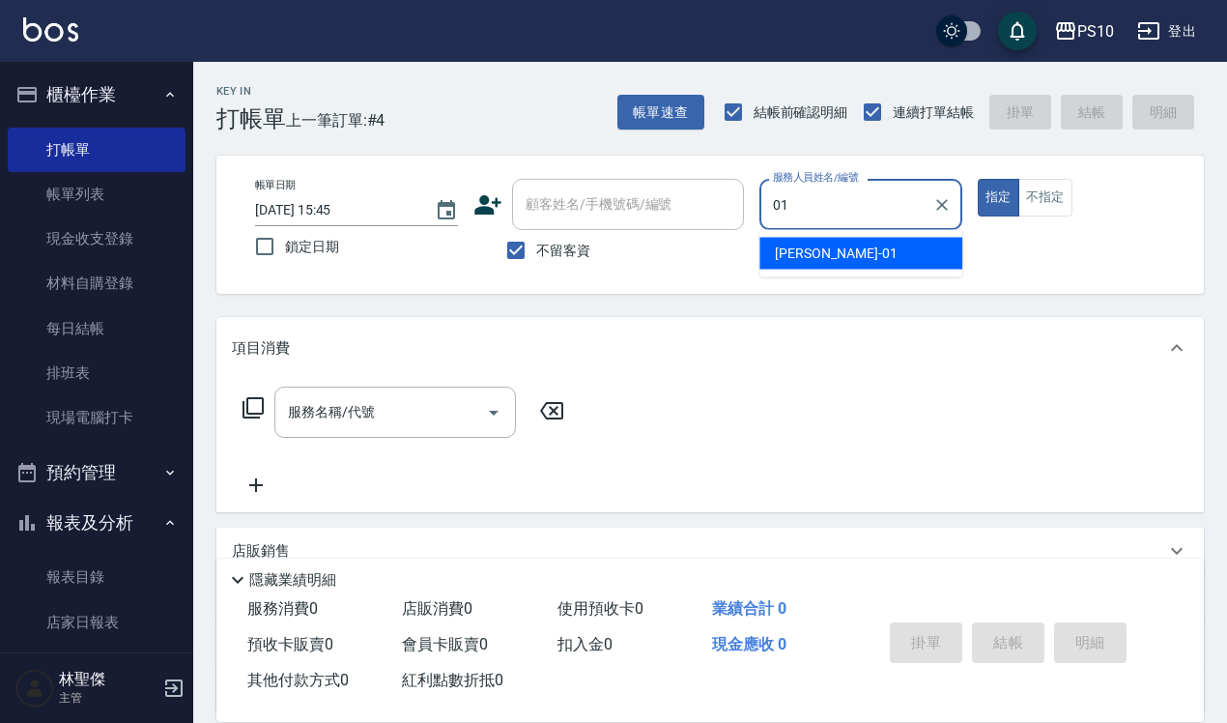
type input "[PERSON_NAME]-01"
type button "true"
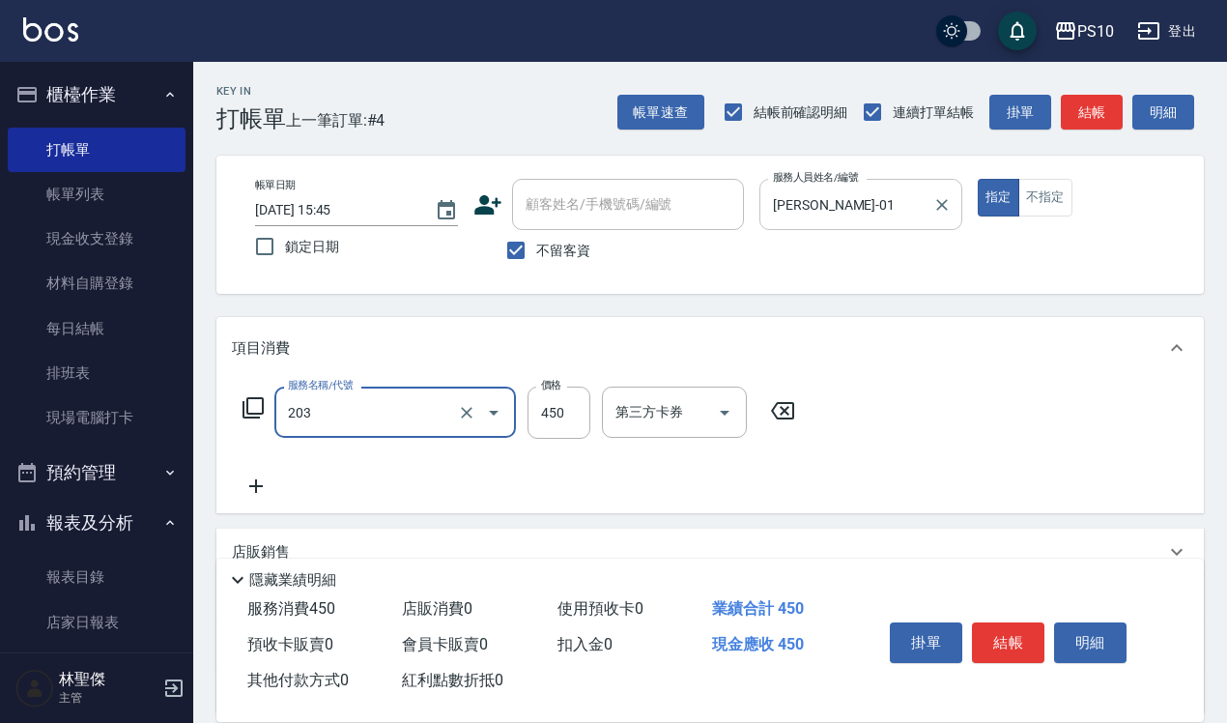
type input "剪+洗(203)"
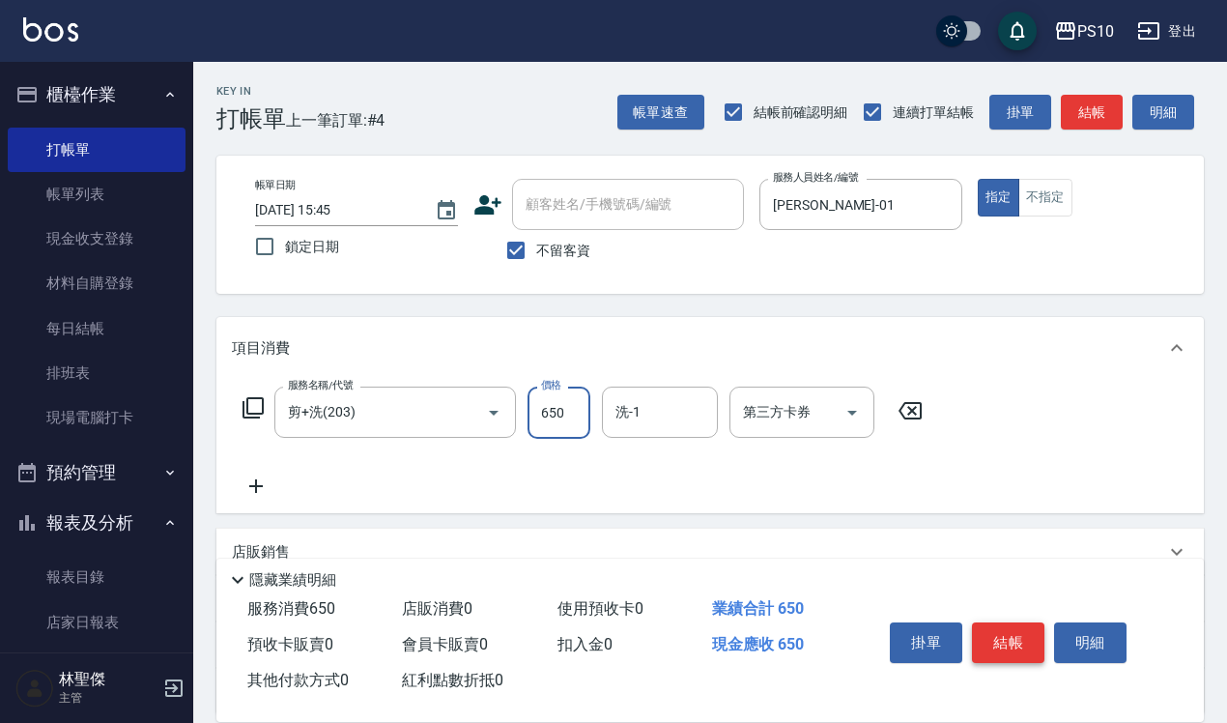
type input "650"
click at [1024, 639] on button "結帳" at bounding box center [1008, 642] width 72 height 41
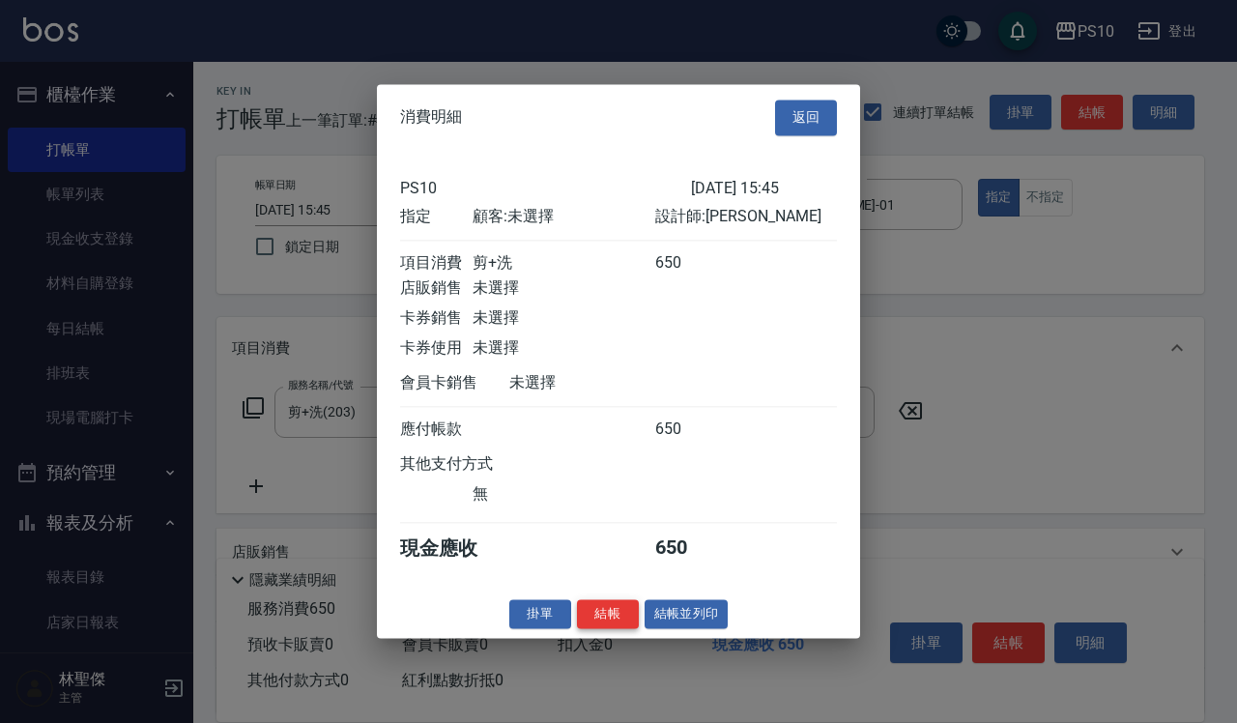
click at [607, 623] on button "結帳" at bounding box center [608, 614] width 62 height 30
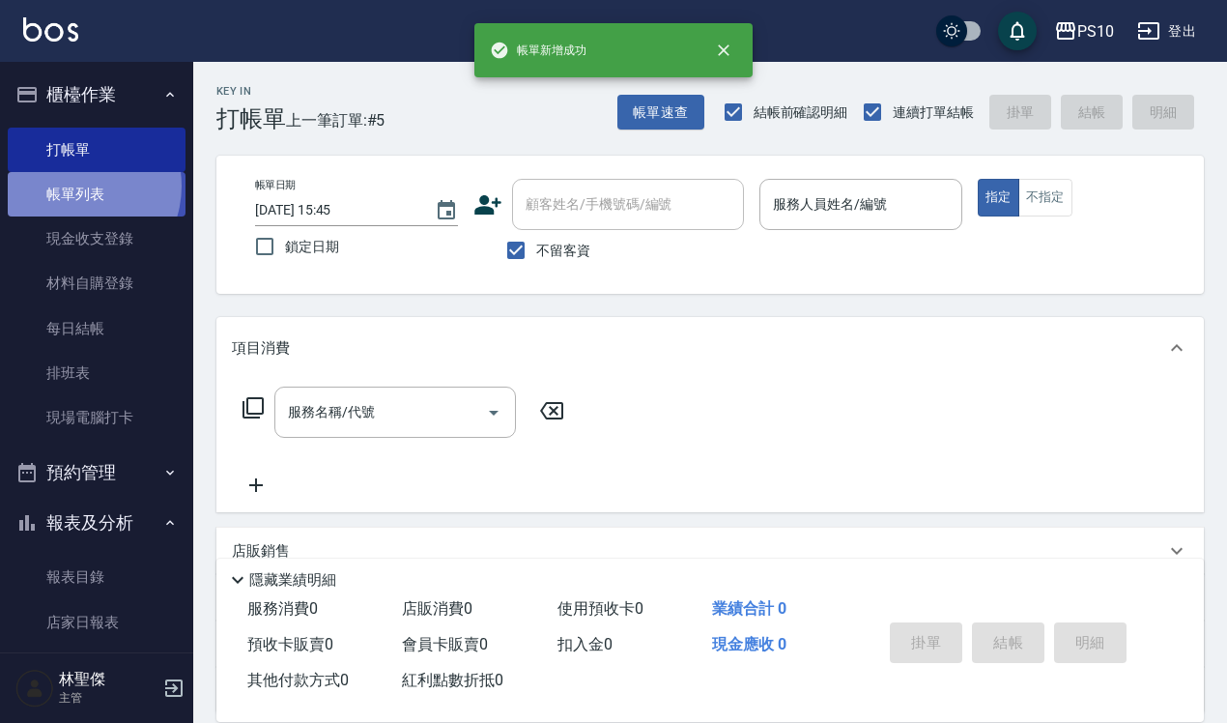
click at [73, 187] on link "帳單列表" at bounding box center [97, 194] width 178 height 44
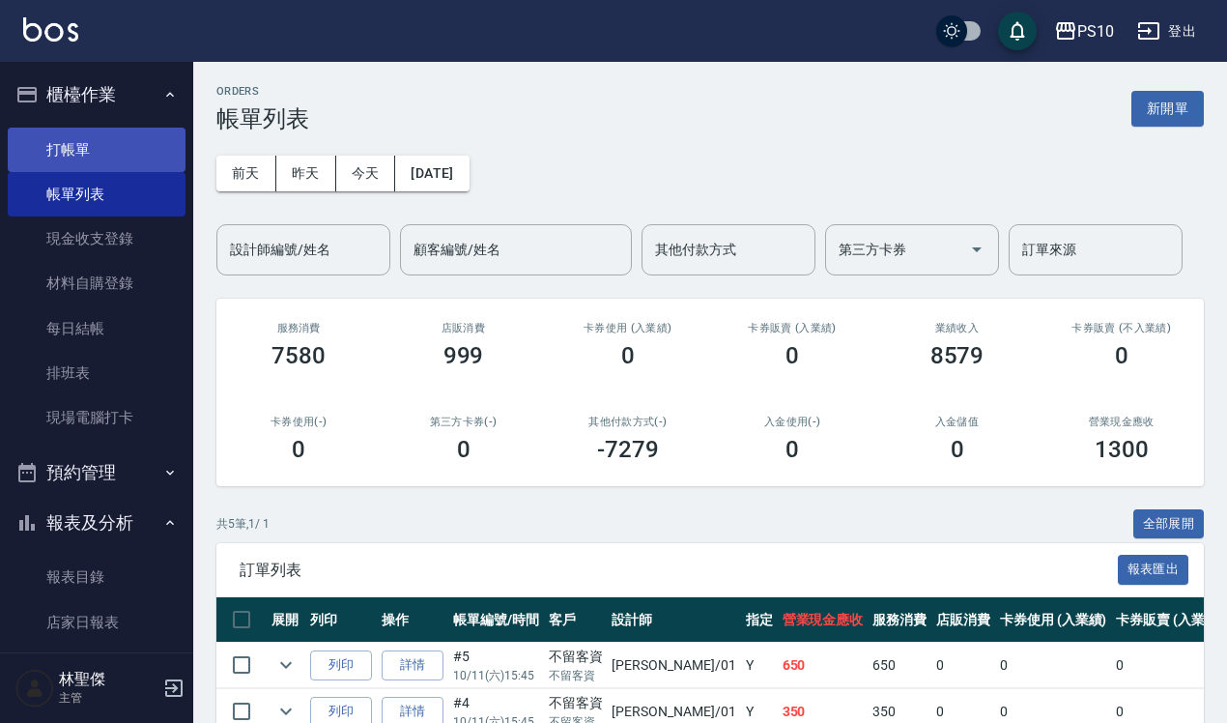
click at [130, 156] on link "打帳單" at bounding box center [97, 150] width 178 height 44
